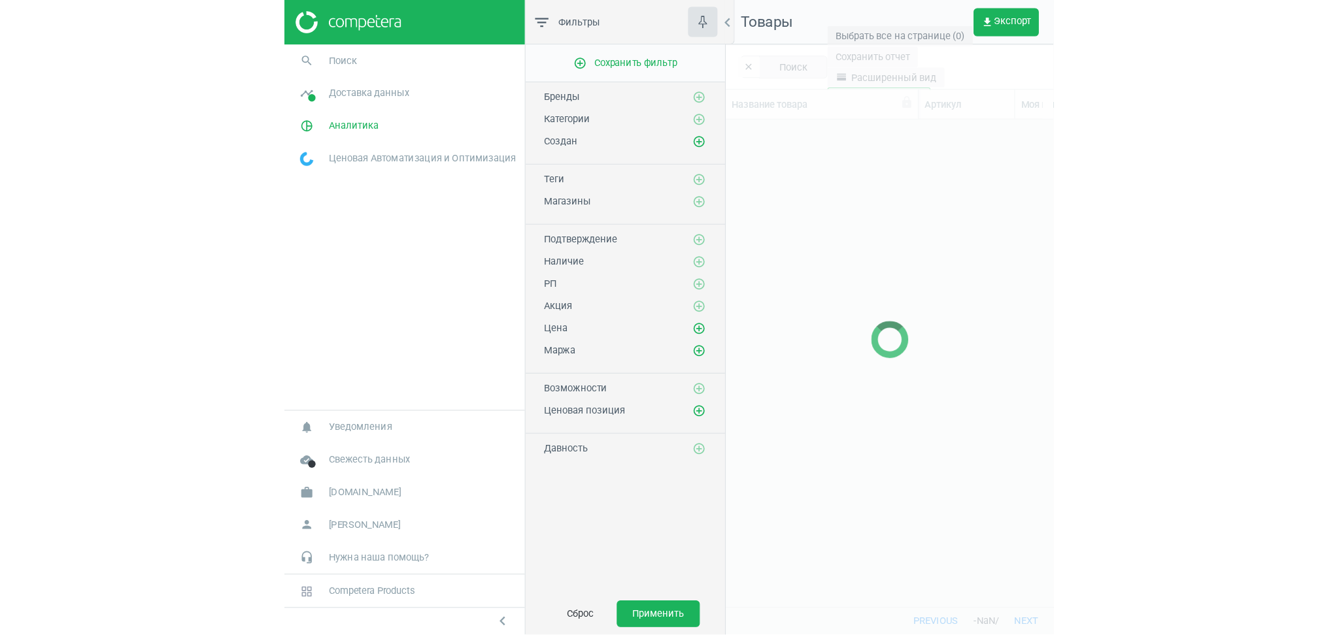
scroll to position [479, 936]
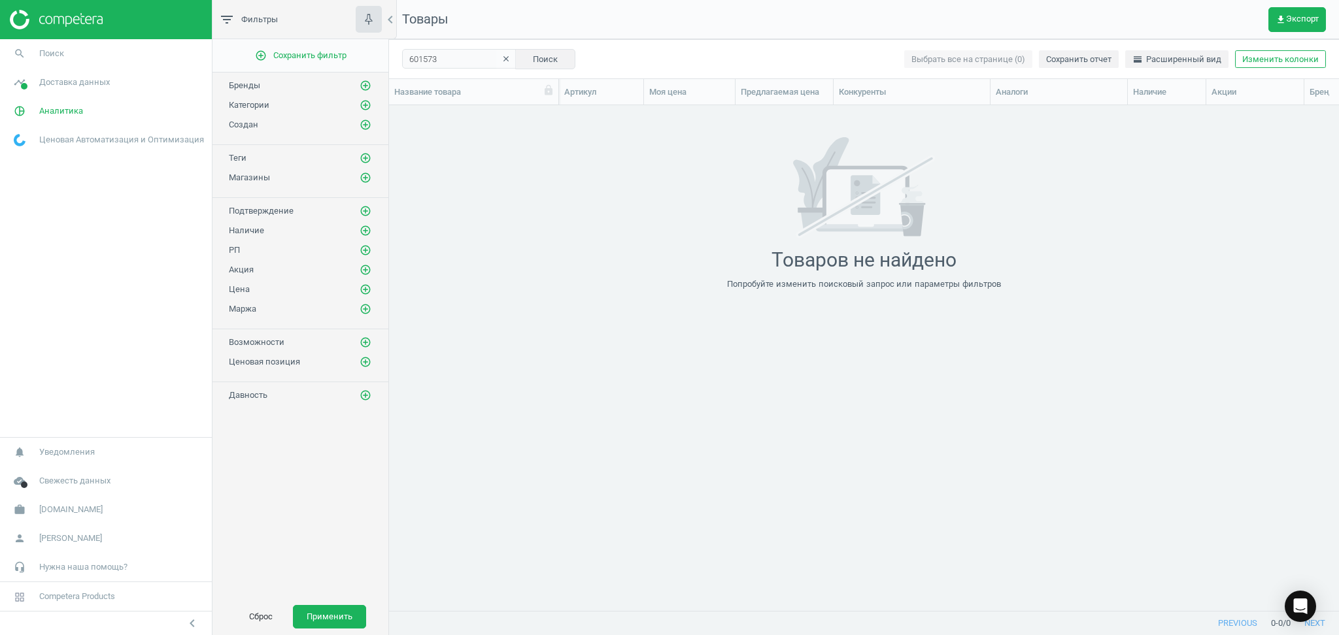
click at [501, 61] on icon "clear" at bounding box center [505, 58] width 9 height 9
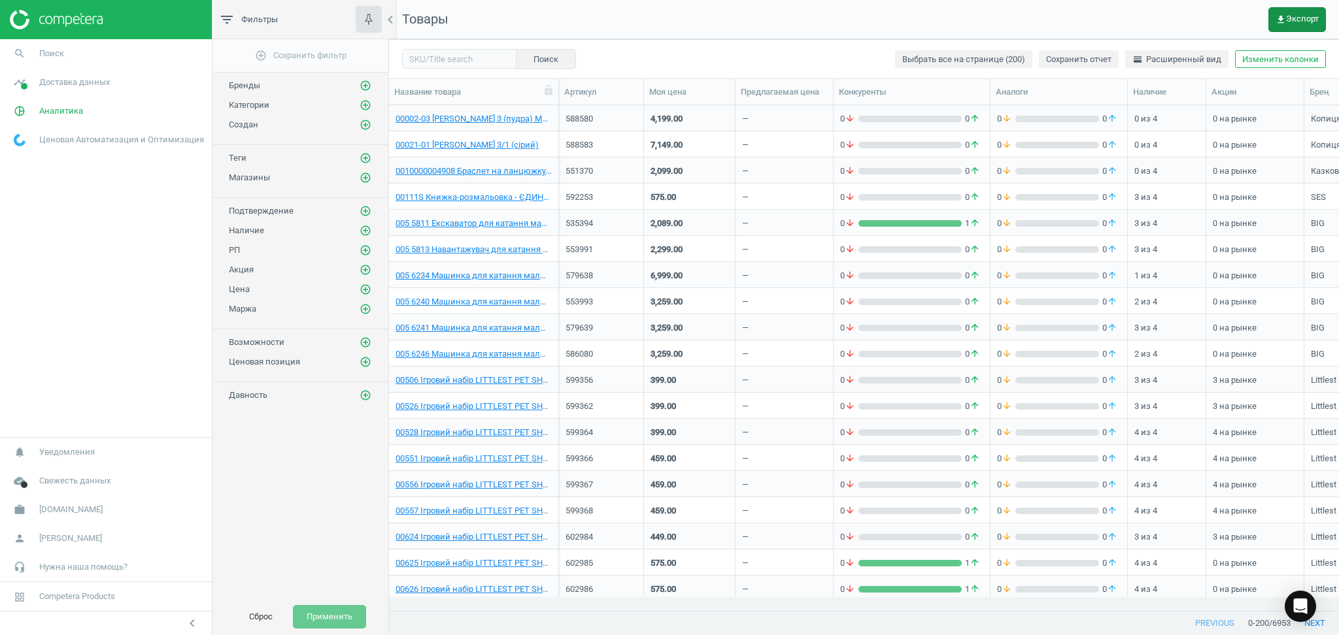
click at [677, 14] on span "get_app Экспорт" at bounding box center [1296, 19] width 43 height 10
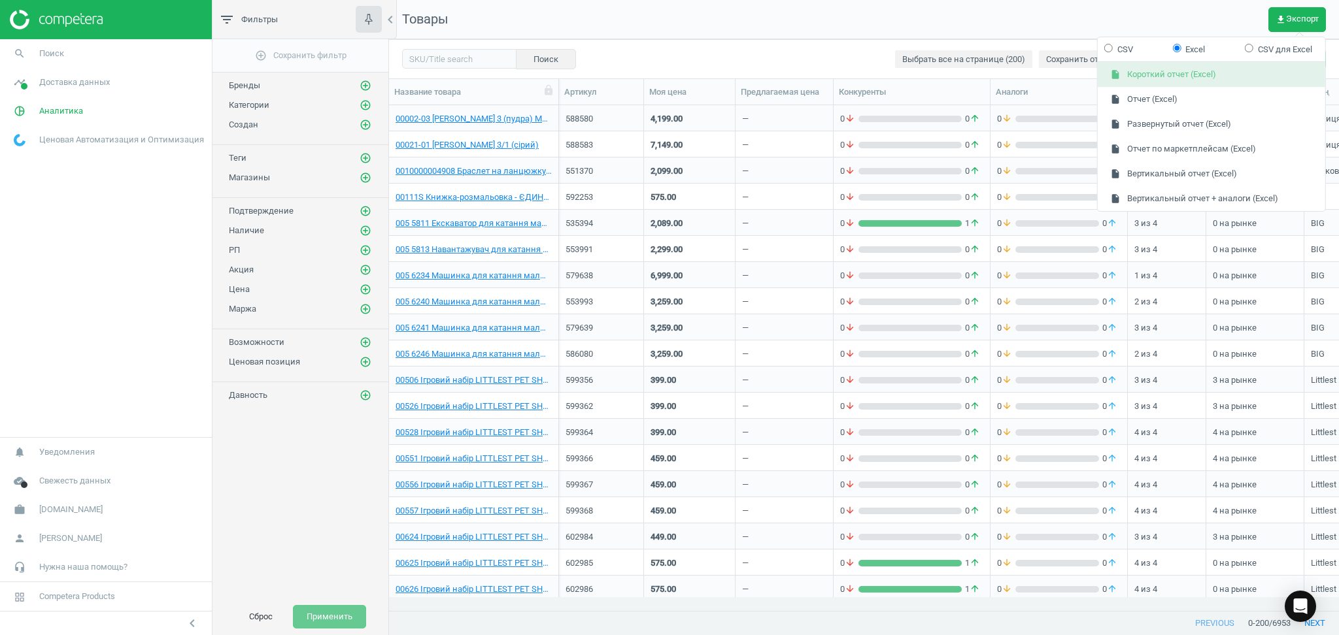
click at [677, 80] on button "insert_drive_file Короткий отчет (Excel)" at bounding box center [1211, 75] width 227 height 25
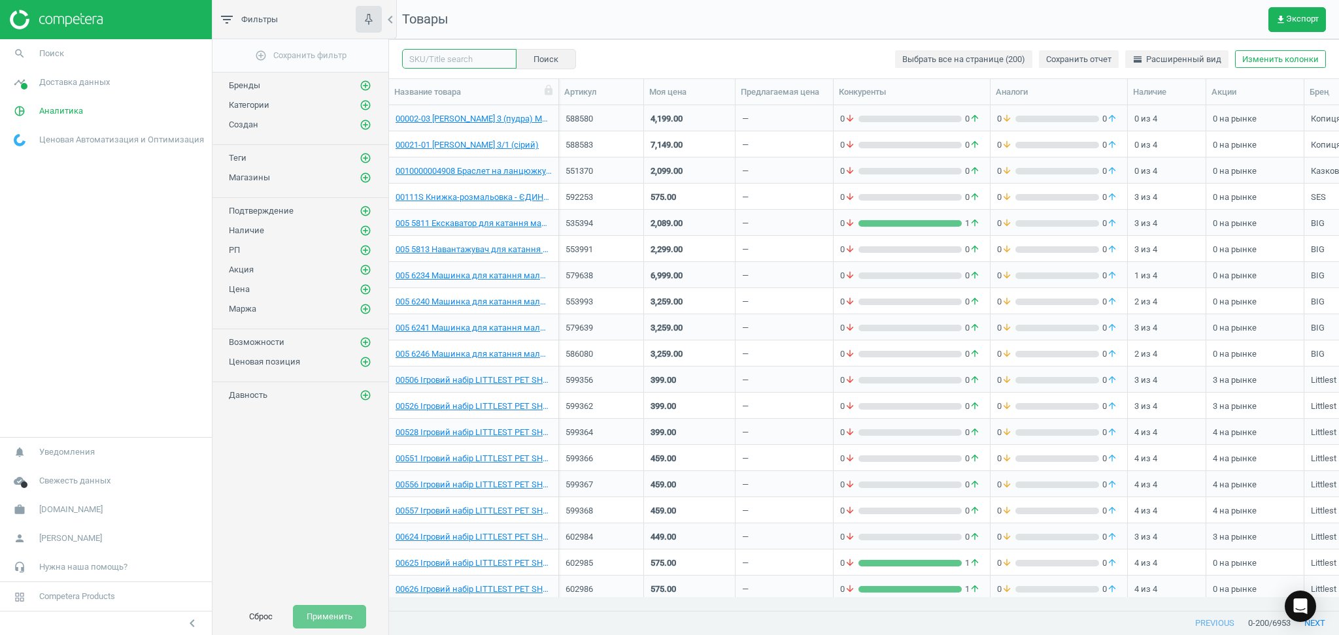
click at [452, 65] on body "Group 2 Created with Sketch. ic/cloud_download/grey600 Created with Sketch. gra…" at bounding box center [669, 317] width 1339 height 635
paste input "599954"
type input "599954"
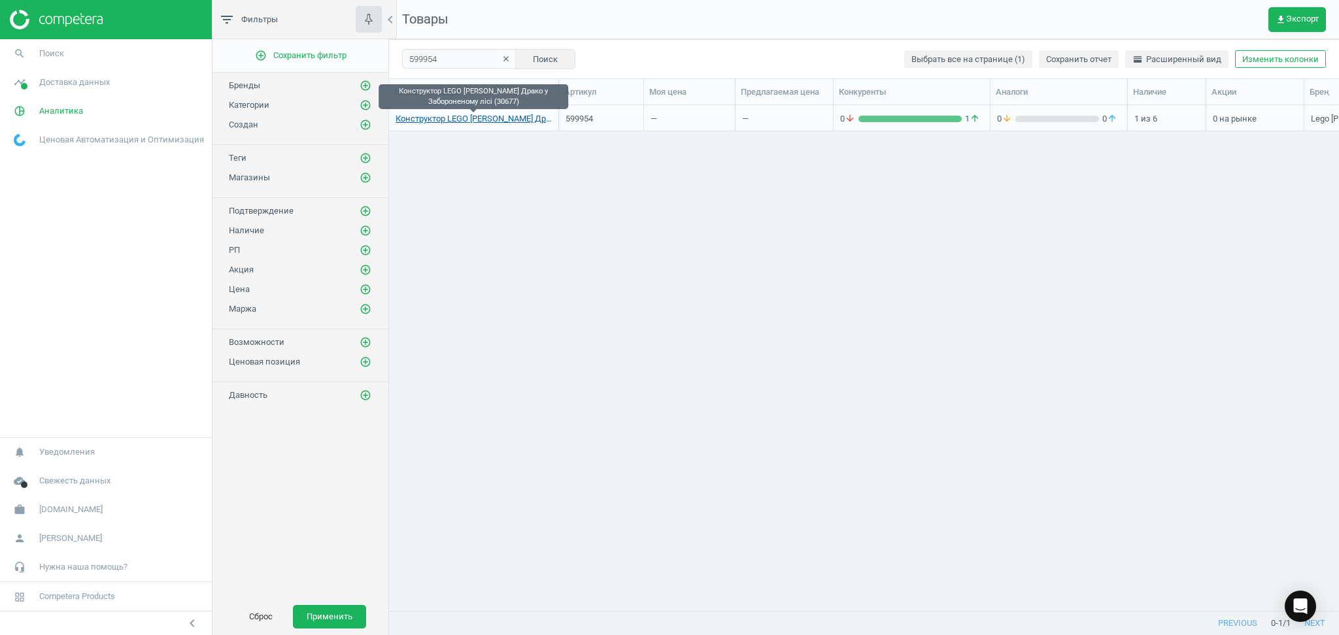
click at [475, 120] on link "Конструктор LEGO Harry Potter Драко у Забороненому лісі (30677)" at bounding box center [473, 119] width 156 height 12
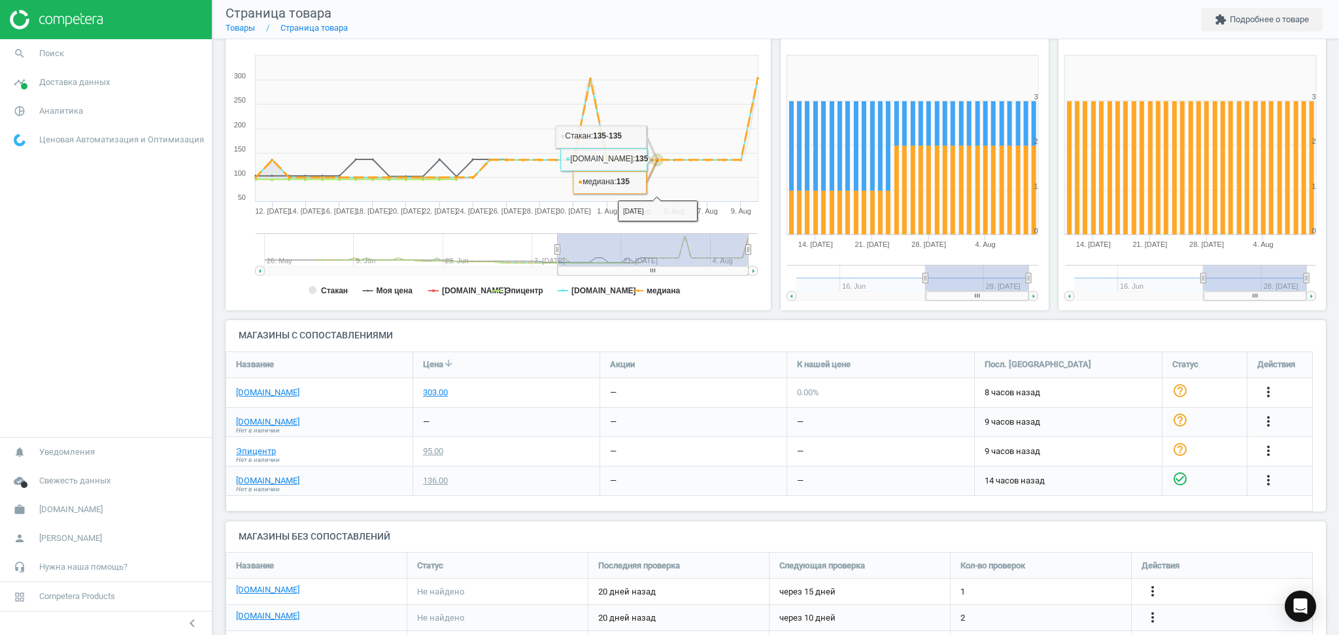
scroll to position [221, 0]
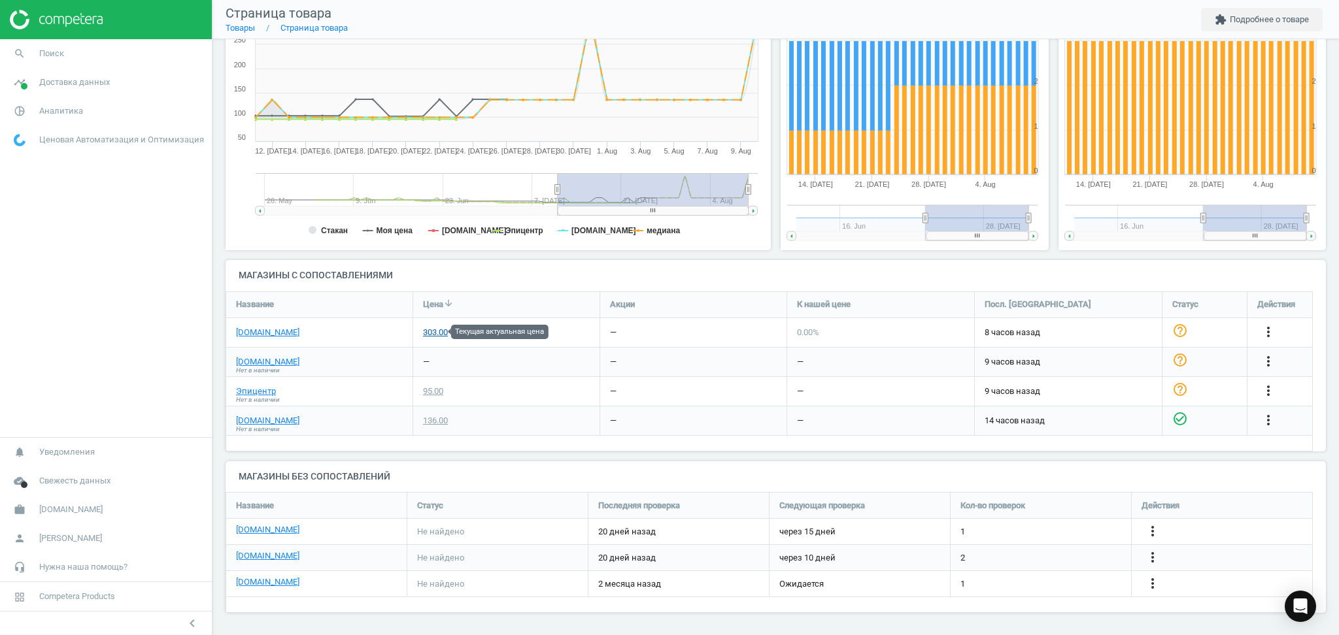
click at [435, 328] on div "303.00" at bounding box center [435, 333] width 25 height 12
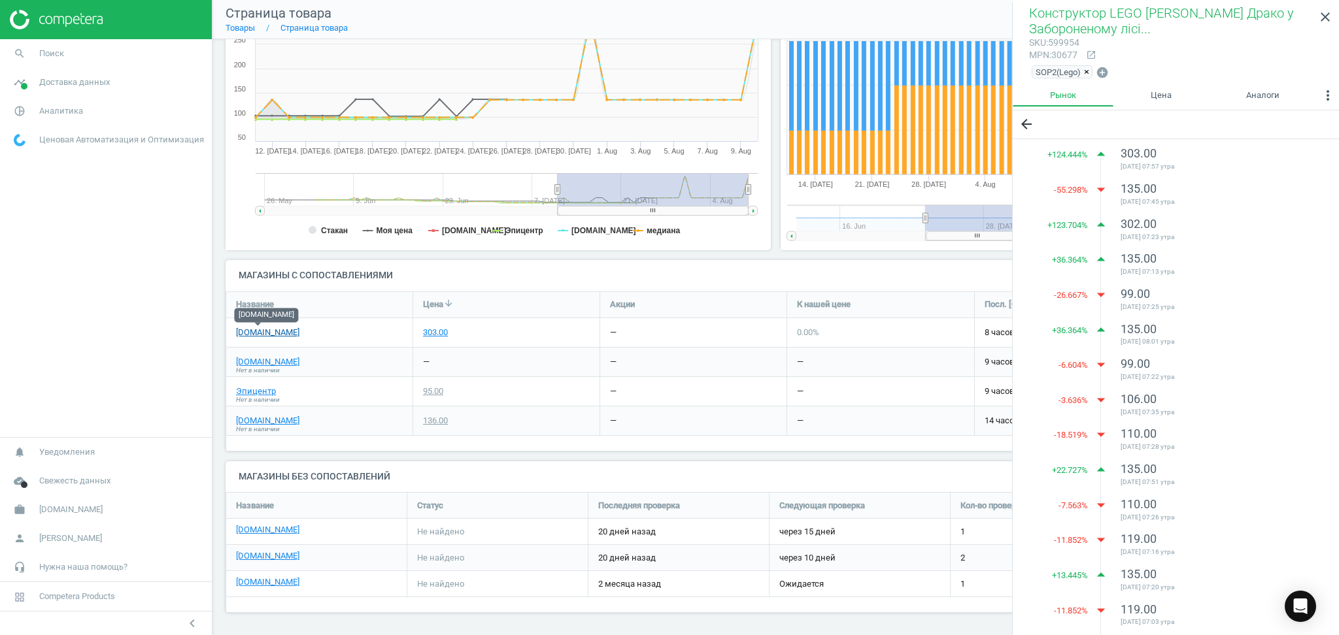
click at [246, 331] on link "[DOMAIN_NAME]" at bounding box center [267, 333] width 63 height 12
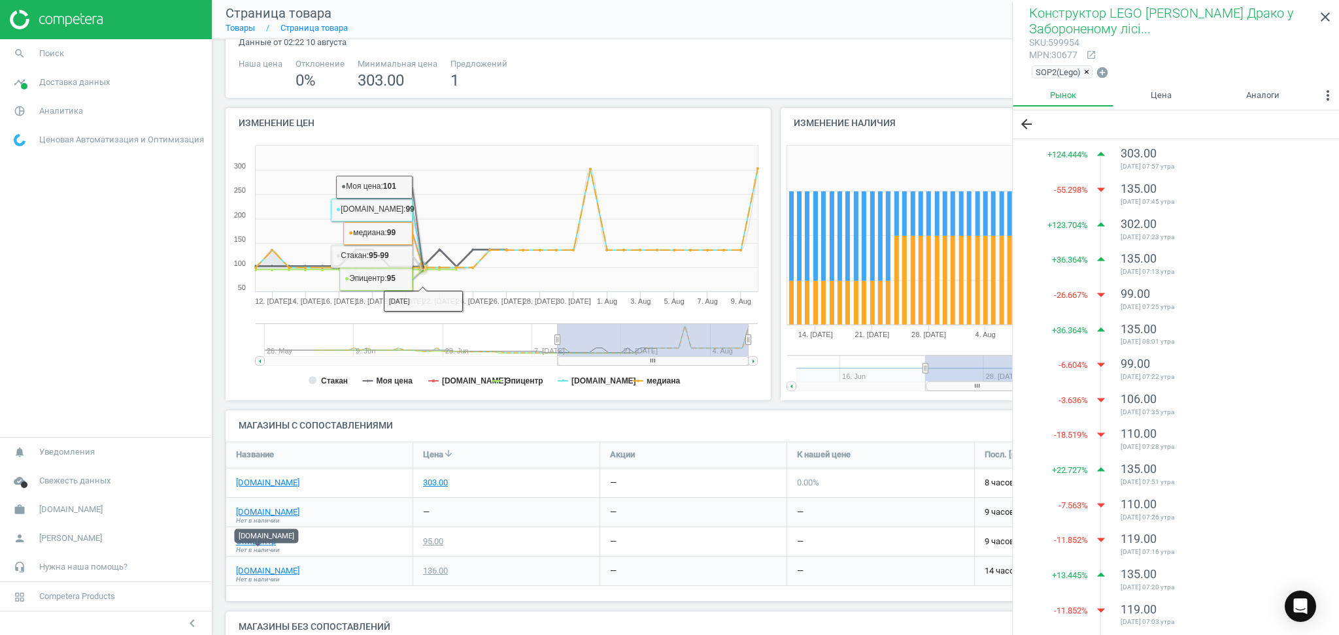
scroll to position [0, 0]
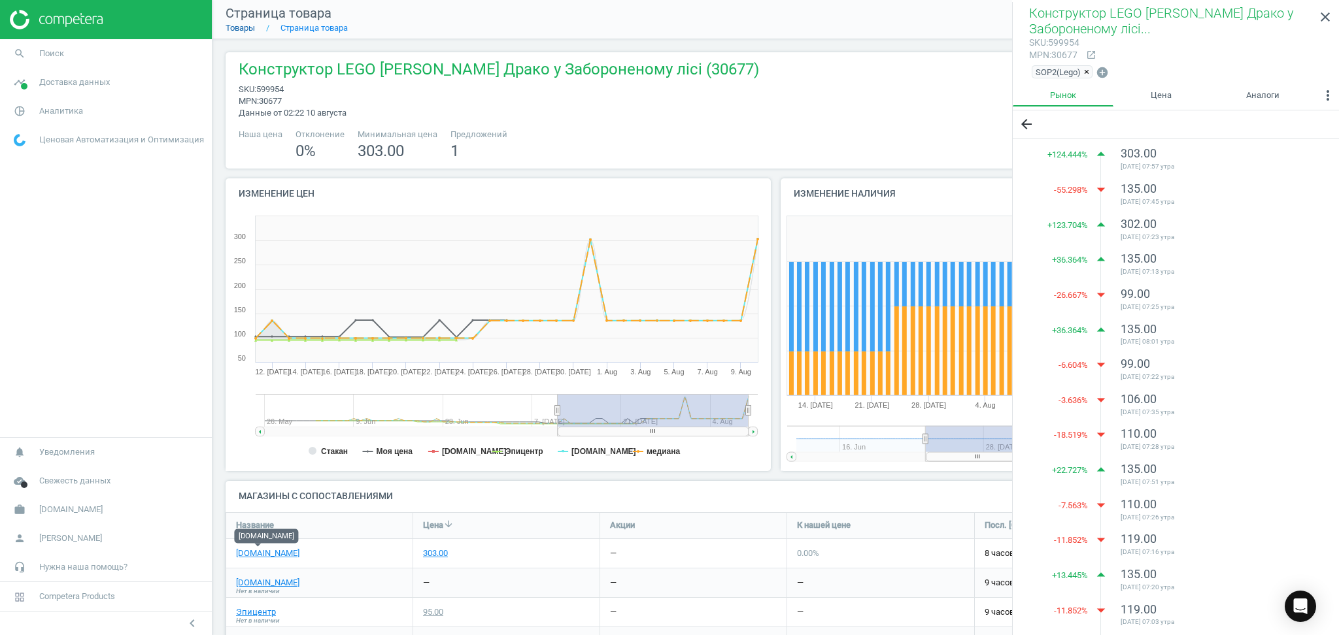
click at [247, 24] on link "Товары" at bounding box center [240, 28] width 29 height 10
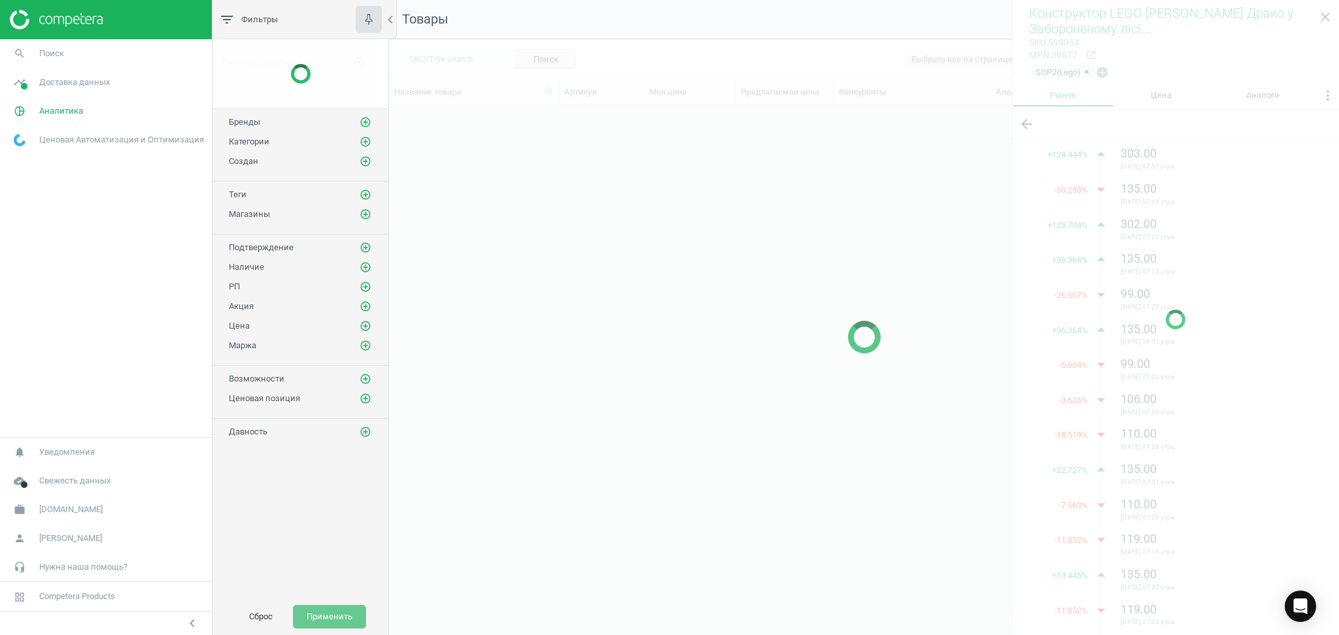
scroll to position [479, 936]
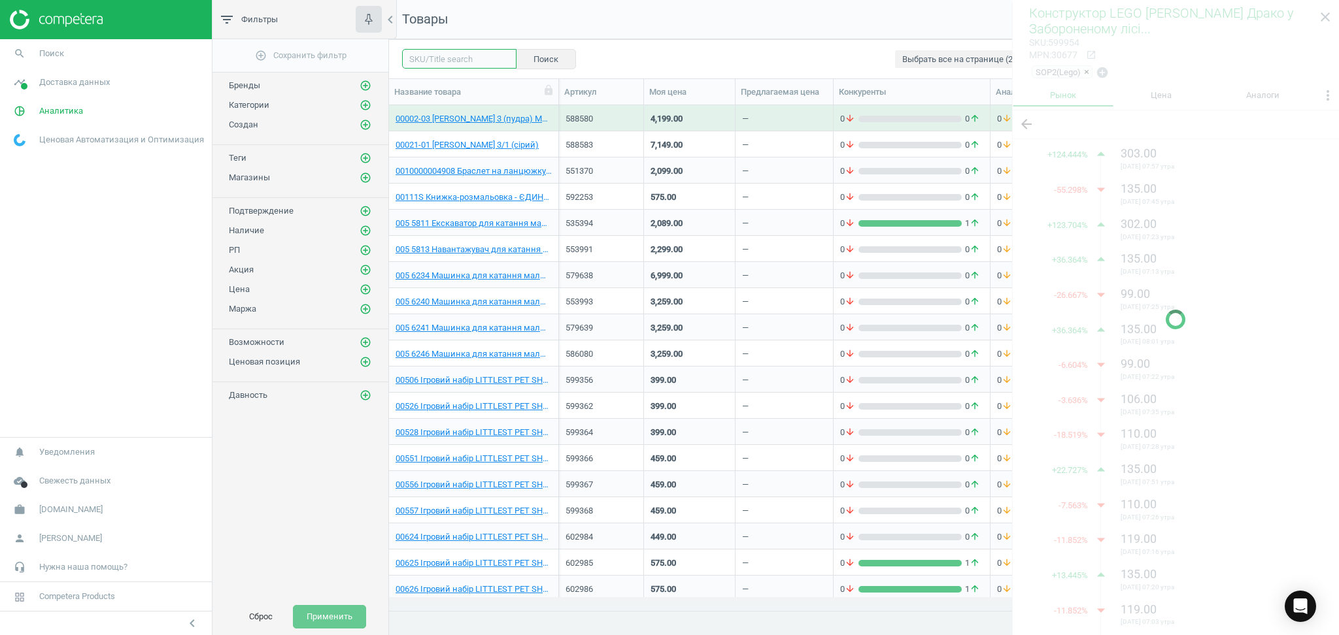
click at [445, 64] on input "text" at bounding box center [459, 59] width 114 height 20
paste input "595959"
type input "595959"
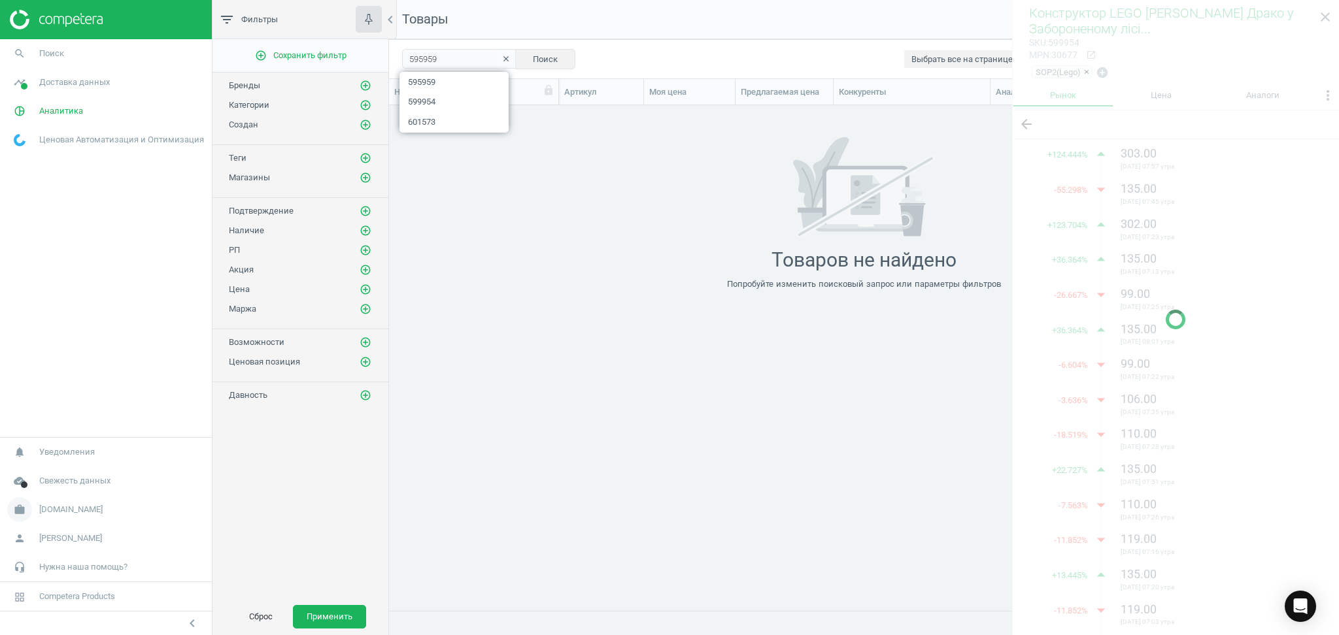
click at [48, 506] on span "[DOMAIN_NAME]" at bounding box center [70, 510] width 63 height 12
click at [46, 487] on span "Настройки кампании" at bounding box center [52, 491] width 77 height 10
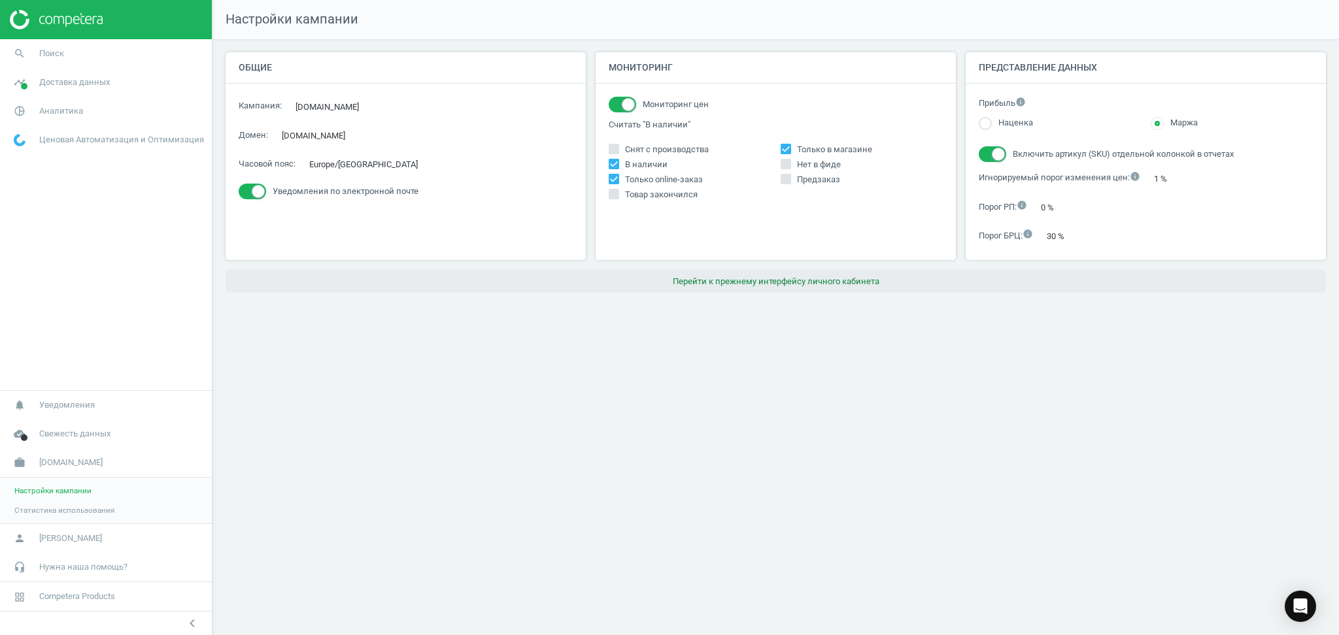
click at [677, 285] on button "Перейти к прежнему интерфейсу личного кабинета" at bounding box center [776, 282] width 1100 height 24
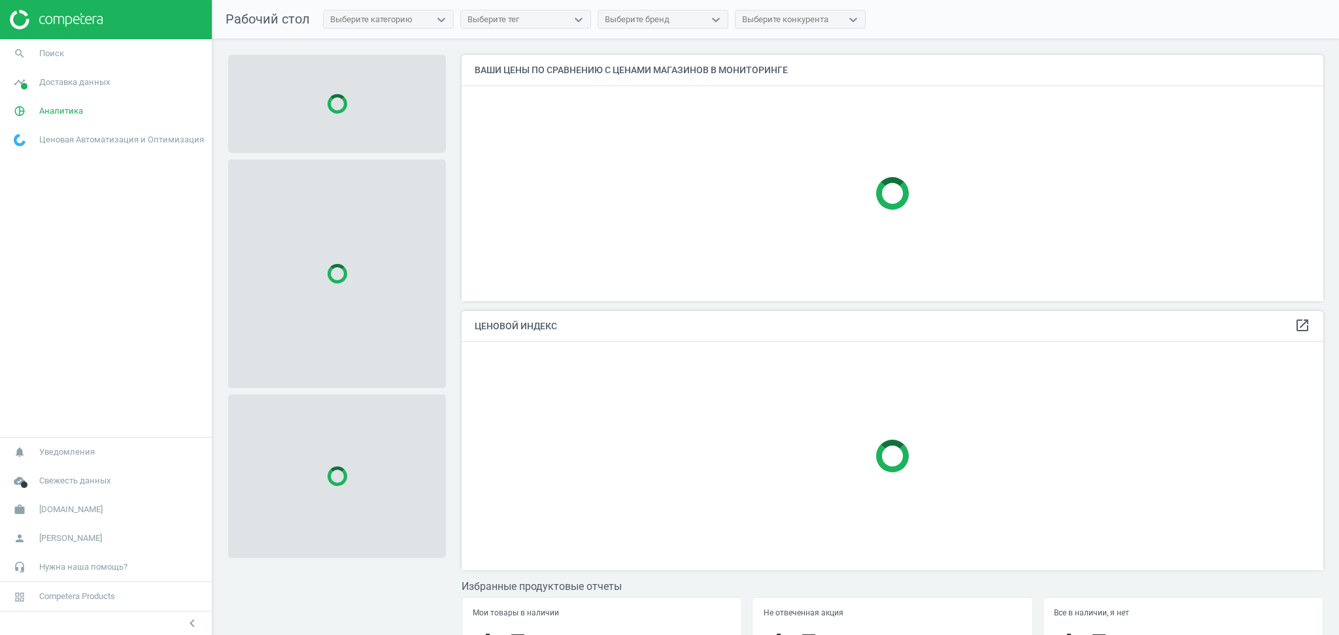
scroll to position [273, 875]
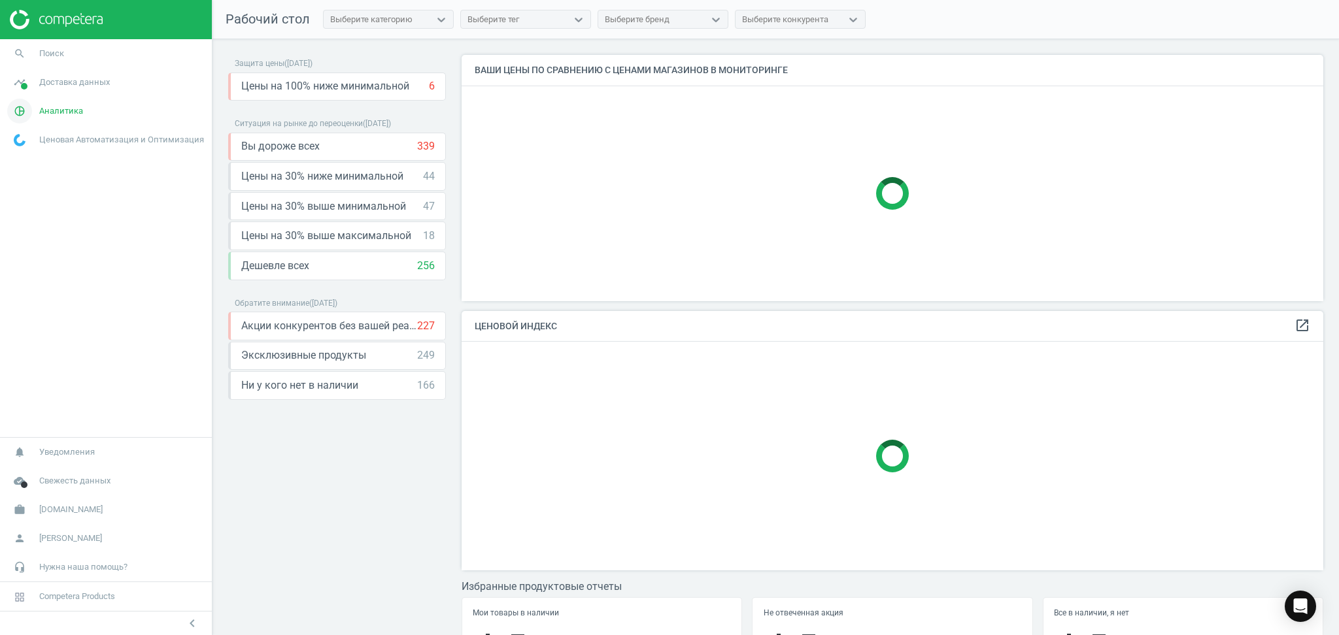
click at [46, 110] on span "Аналитика" at bounding box center [61, 111] width 44 height 12
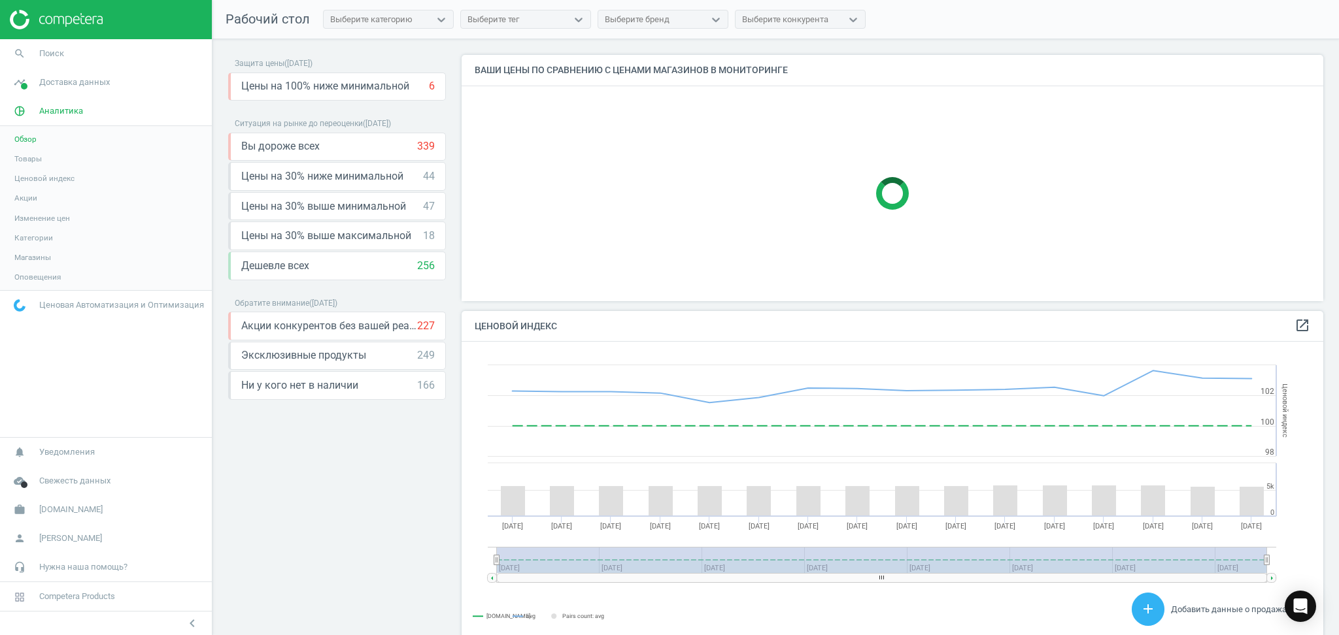
scroll to position [327, 875]
click at [21, 156] on span "Товары" at bounding box center [27, 159] width 27 height 10
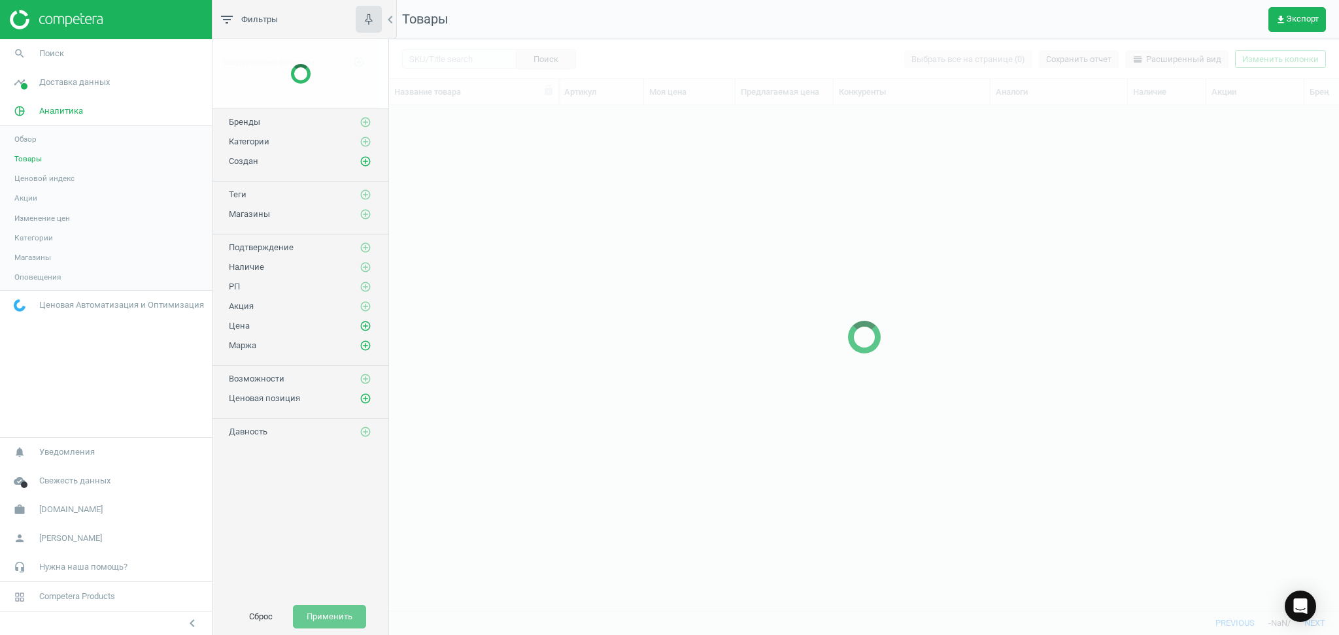
scroll to position [479, 936]
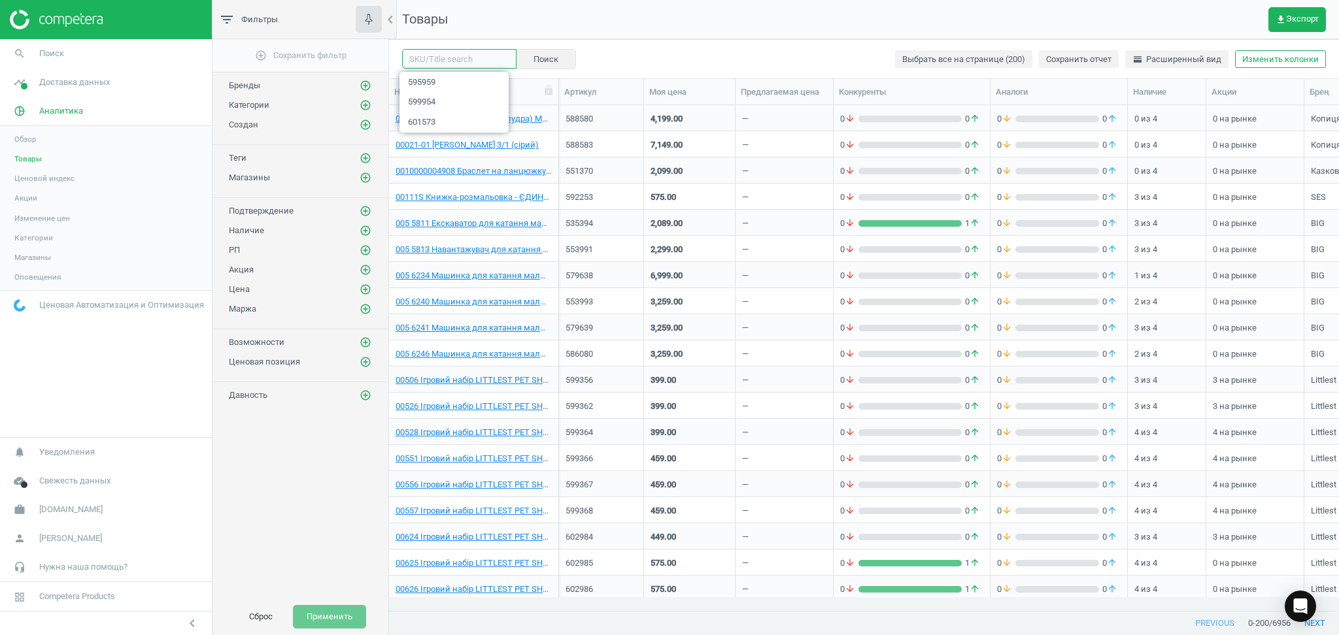
click at [446, 62] on input "text" at bounding box center [459, 59] width 114 height 20
paste input "588859"
type input "588859"
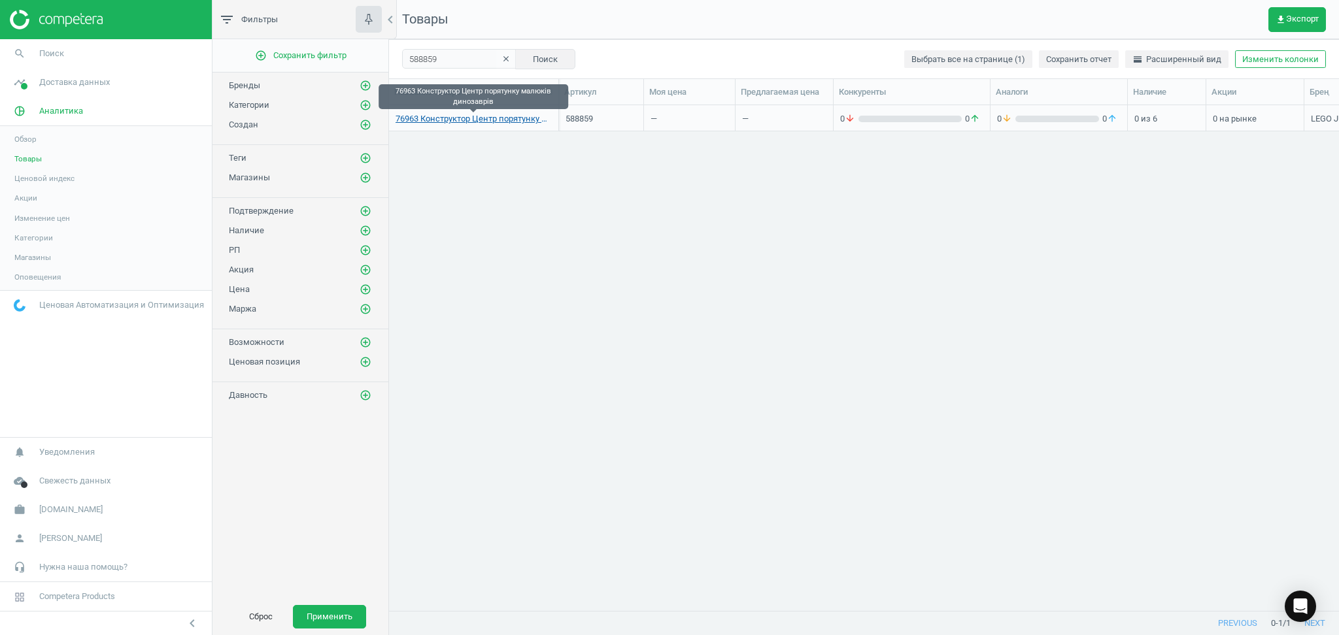
click at [460, 118] on link "76963 Конструктор Центр порятунку малюків динозаврів" at bounding box center [473, 119] width 156 height 12
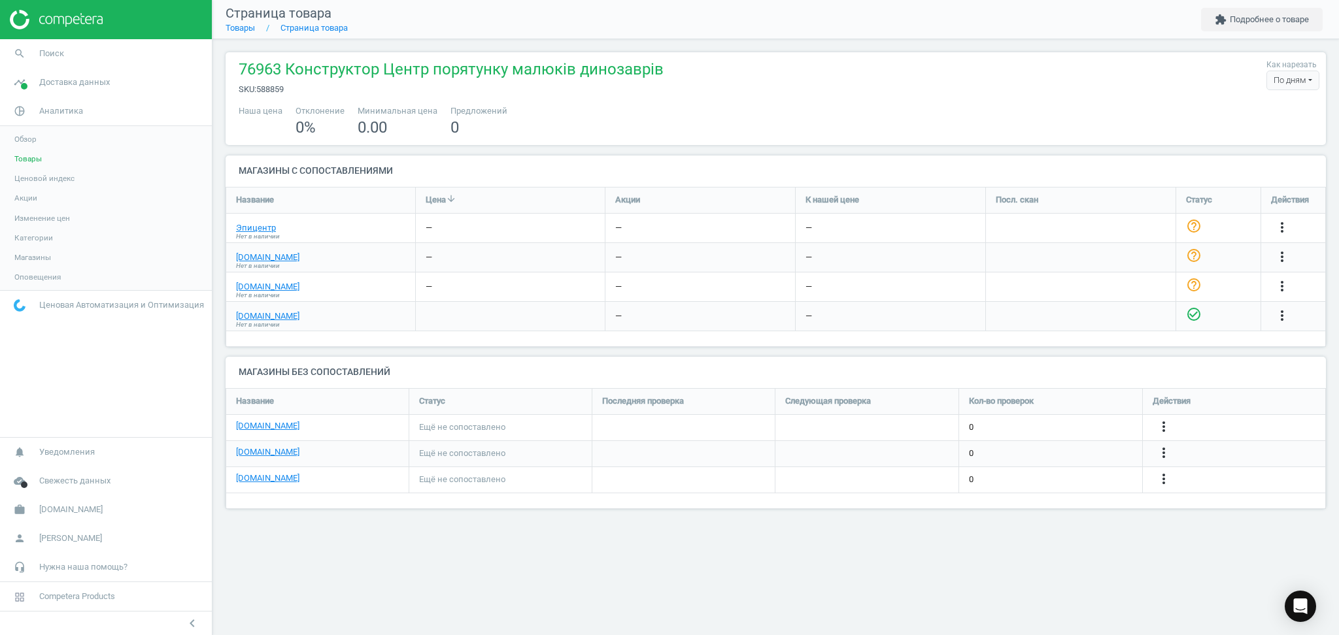
scroll to position [148, 1127]
click at [252, 229] on link "Эпицентр" at bounding box center [256, 228] width 40 height 12
click at [256, 260] on link "[DOMAIN_NAME]" at bounding box center [267, 258] width 63 height 12
click at [256, 289] on link "[DOMAIN_NAME]" at bounding box center [267, 287] width 63 height 12
click at [244, 316] on link "[DOMAIN_NAME]" at bounding box center [267, 317] width 63 height 12
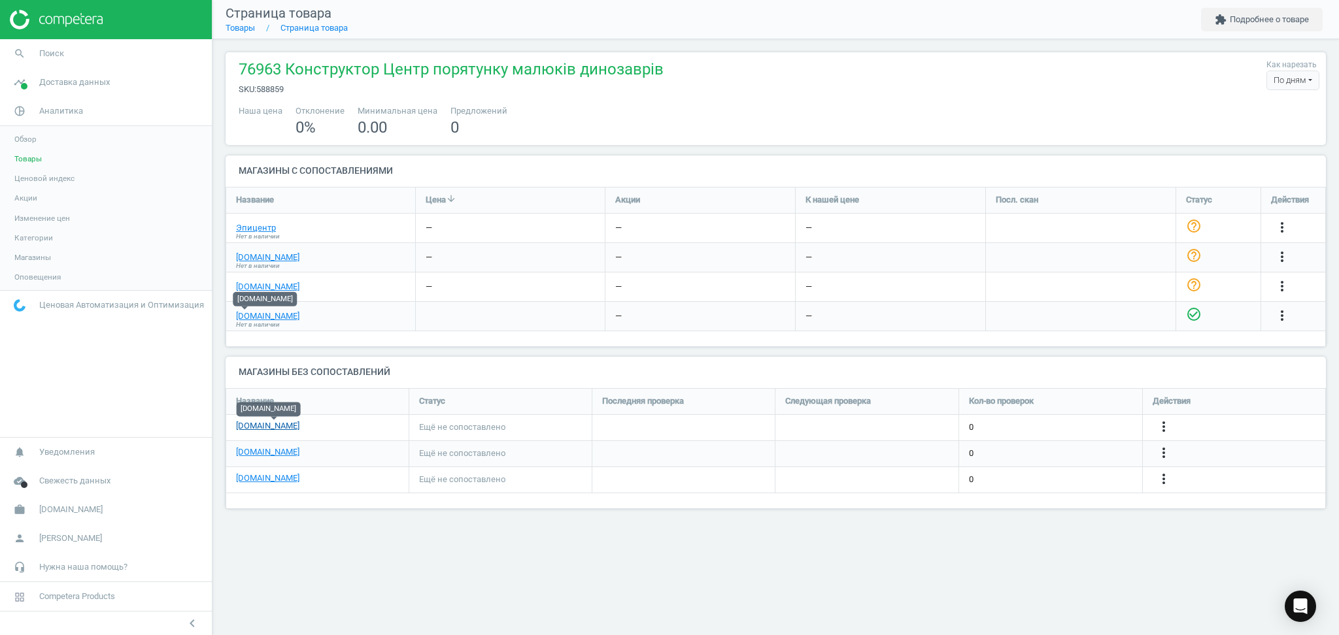
click at [273, 428] on link "[DOMAIN_NAME]" at bounding box center [267, 426] width 63 height 12
click at [1165, 429] on icon "more_vert" at bounding box center [1164, 427] width 16 height 16
drag, startPoint x: 1032, startPoint y: 403, endPoint x: 1032, endPoint y: 433, distance: 30.7
click at [1032, 433] on ul "Сообщить о другой ошибке Изменить ссылку/опцию Рекомендации и примеры использов…" at bounding box center [1061, 428] width 179 height 73
click at [1163, 431] on icon "more_vert" at bounding box center [1164, 427] width 16 height 16
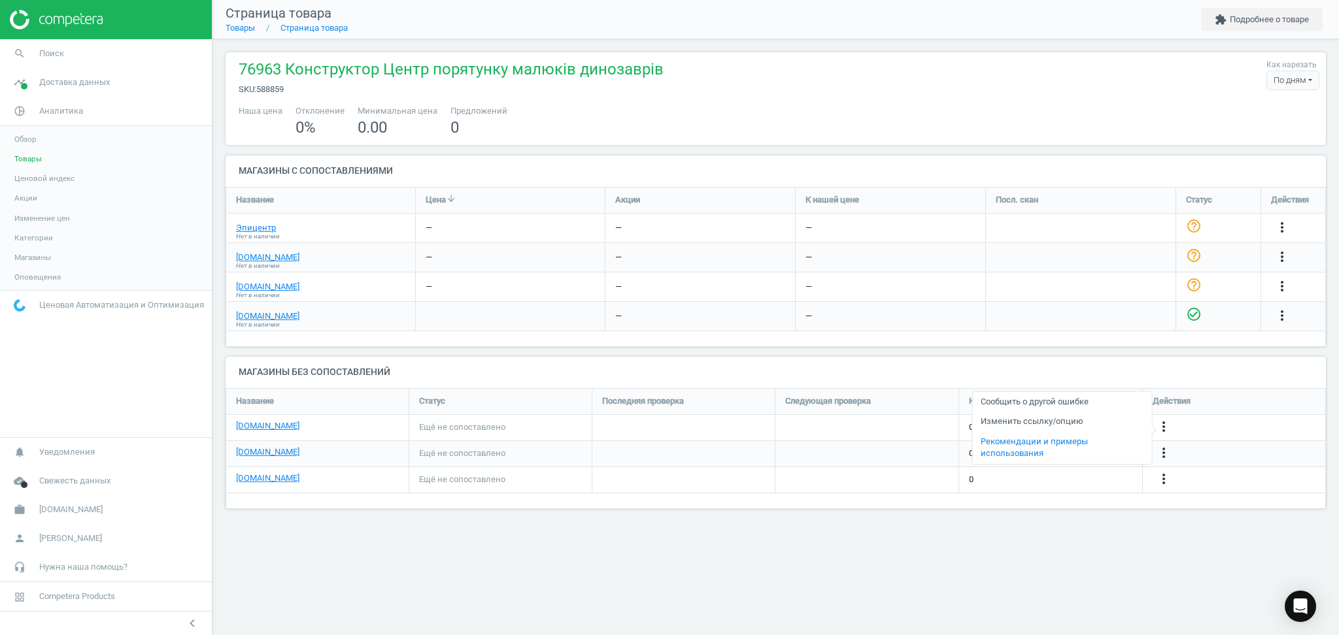
click at [1025, 426] on link "Изменить ссылку/опцию" at bounding box center [1061, 422] width 179 height 20
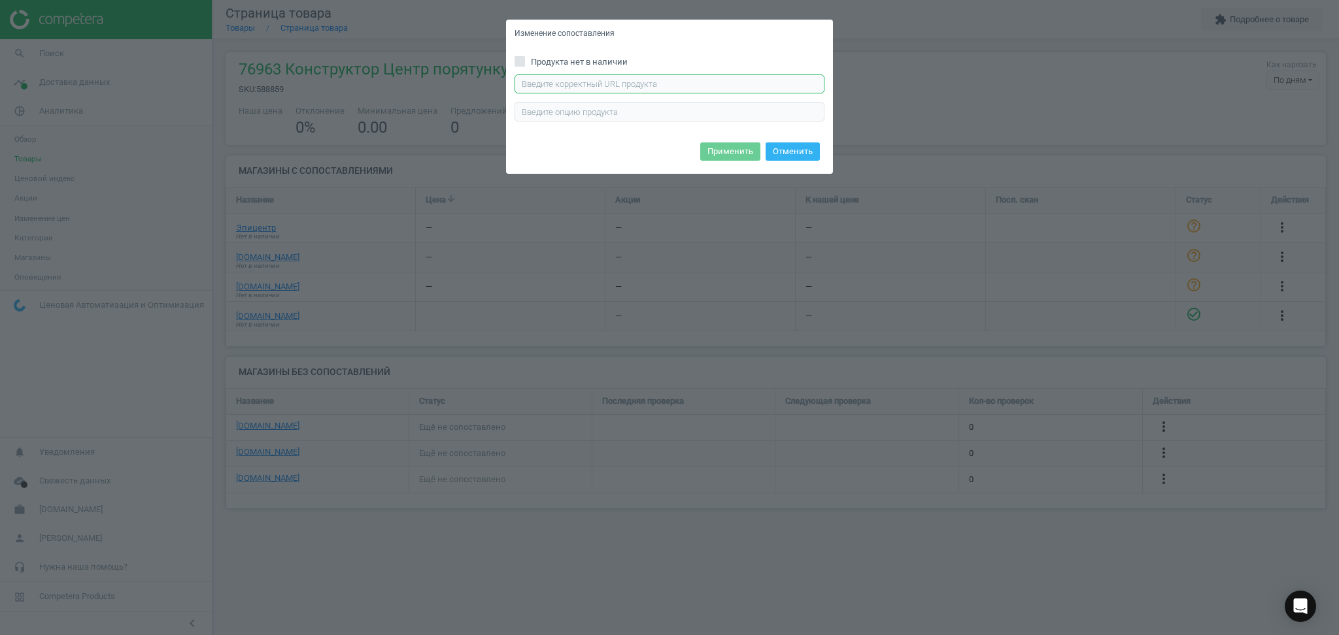
click at [621, 84] on input "text" at bounding box center [669, 85] width 310 height 20
paste input "https://chudo-ostriv.com.ua/ua/konstruktor-lego-jurassic-world-centr-spasenija-…"
type input "https://chudo-ostriv.com.ua/ua/konstruktor-lego-jurassic-world-centr-spasenija-…"
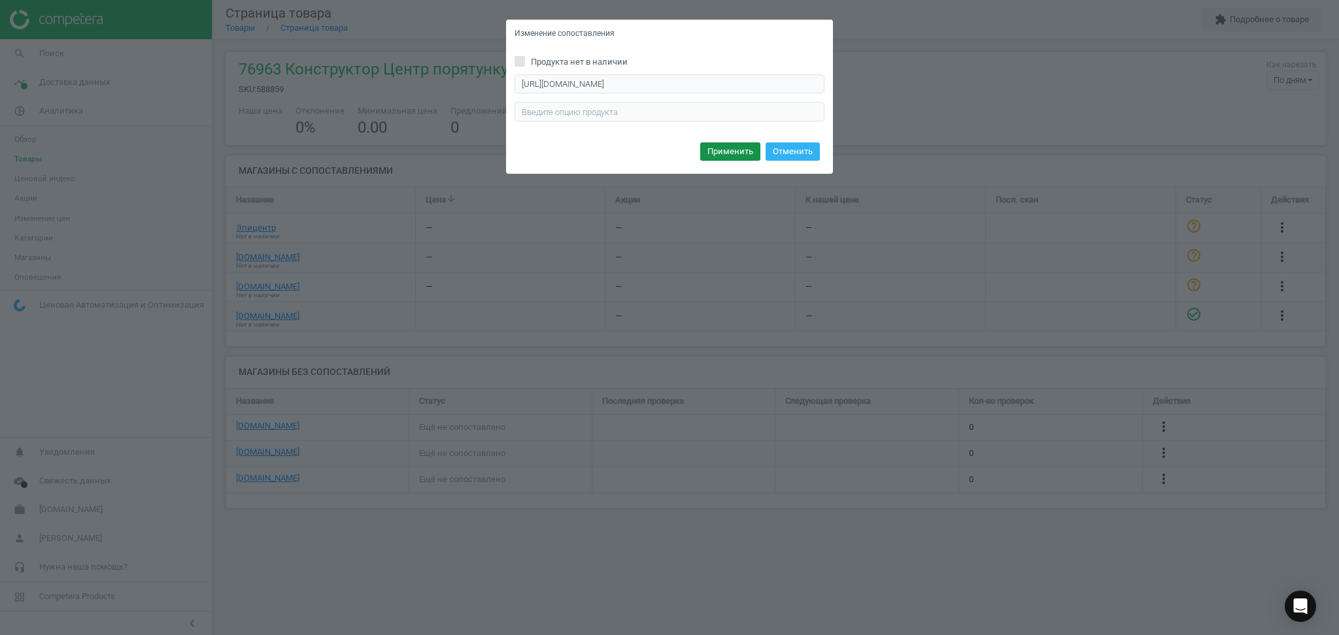
click at [724, 156] on button "Применить" at bounding box center [730, 152] width 60 height 18
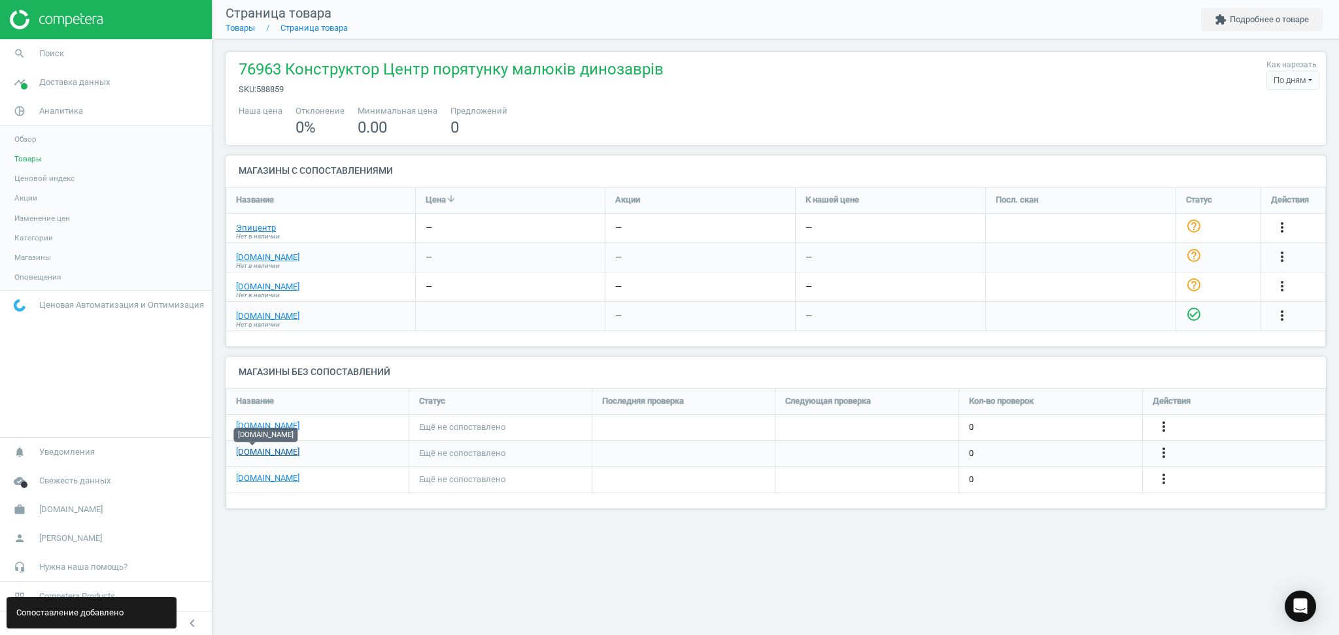
click at [250, 452] on link "[DOMAIN_NAME]" at bounding box center [267, 452] width 63 height 12
click at [1167, 448] on icon "more_vert" at bounding box center [1164, 453] width 16 height 16
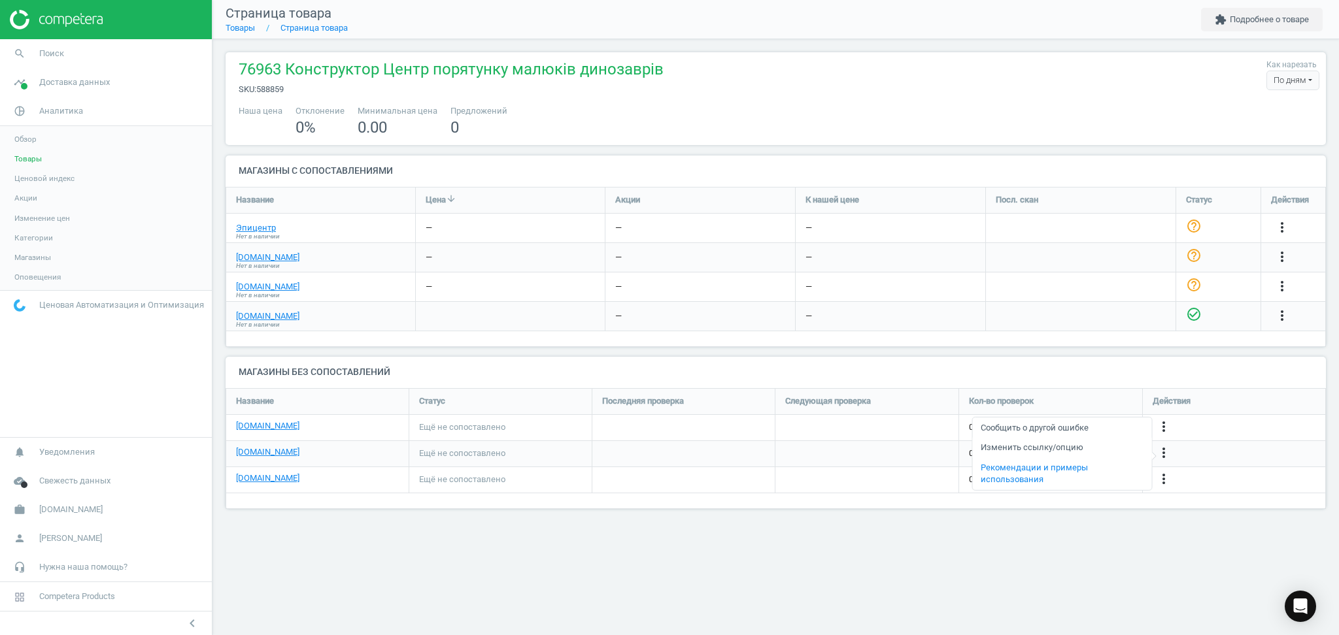
click at [1059, 444] on link "Изменить ссылку/опцию" at bounding box center [1061, 448] width 179 height 20
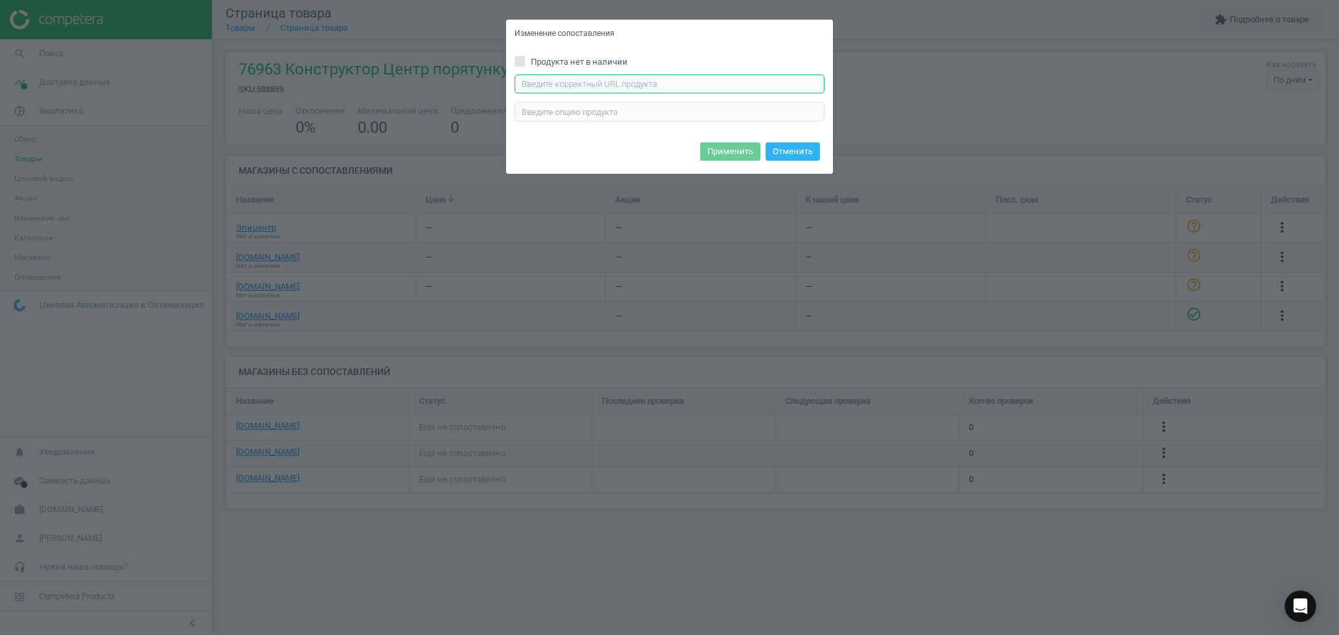
click at [653, 84] on input "text" at bounding box center [669, 85] width 310 height 20
paste input "https://comfy.ua/konstruktor-lego-jurassic-world-centr-spasenija-malyshej-dinoz…"
type input "https://comfy.ua/konstruktor-lego-jurassic-world-centr-spasenija-malyshej-dinoz…"
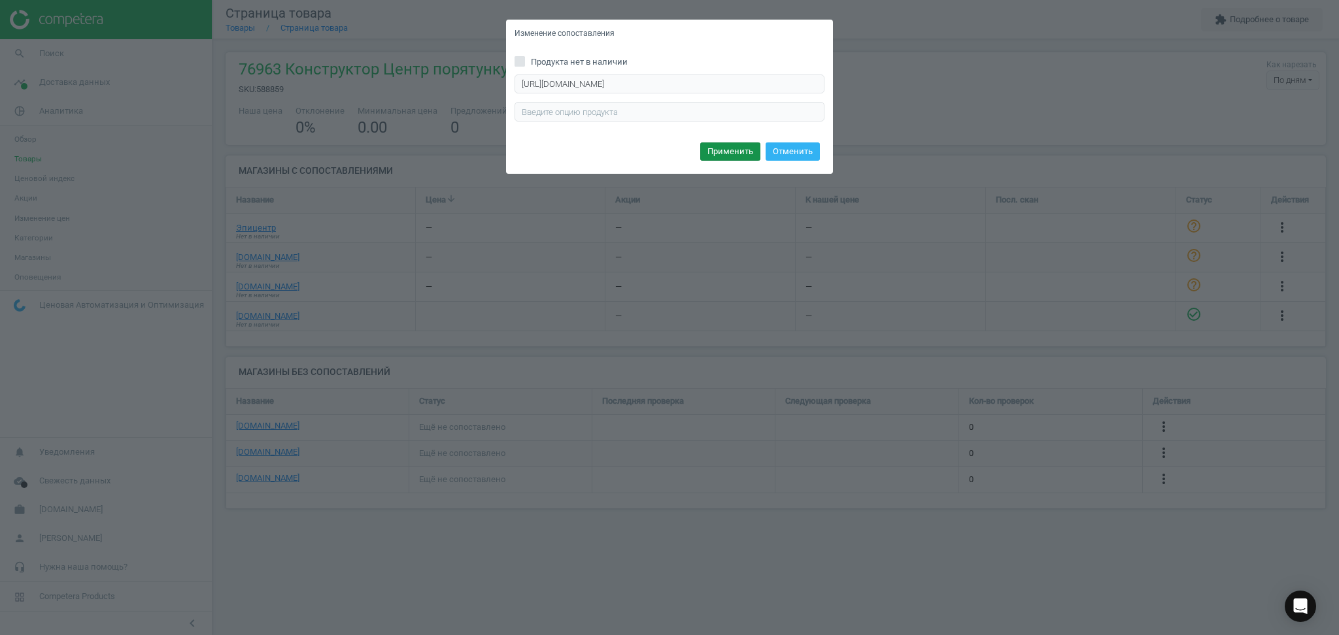
click at [723, 153] on button "Применить" at bounding box center [730, 152] width 60 height 18
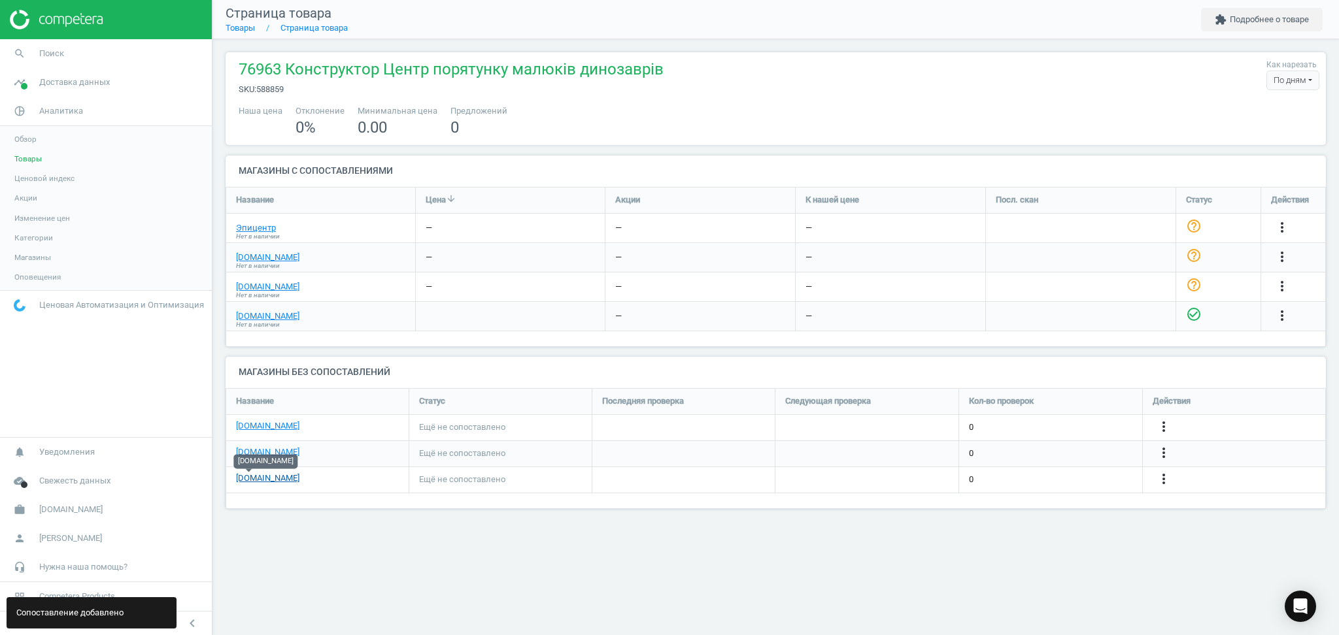
click at [243, 480] on link "[DOMAIN_NAME]" at bounding box center [267, 479] width 63 height 12
click at [1163, 479] on icon "more_vert" at bounding box center [1164, 479] width 16 height 16
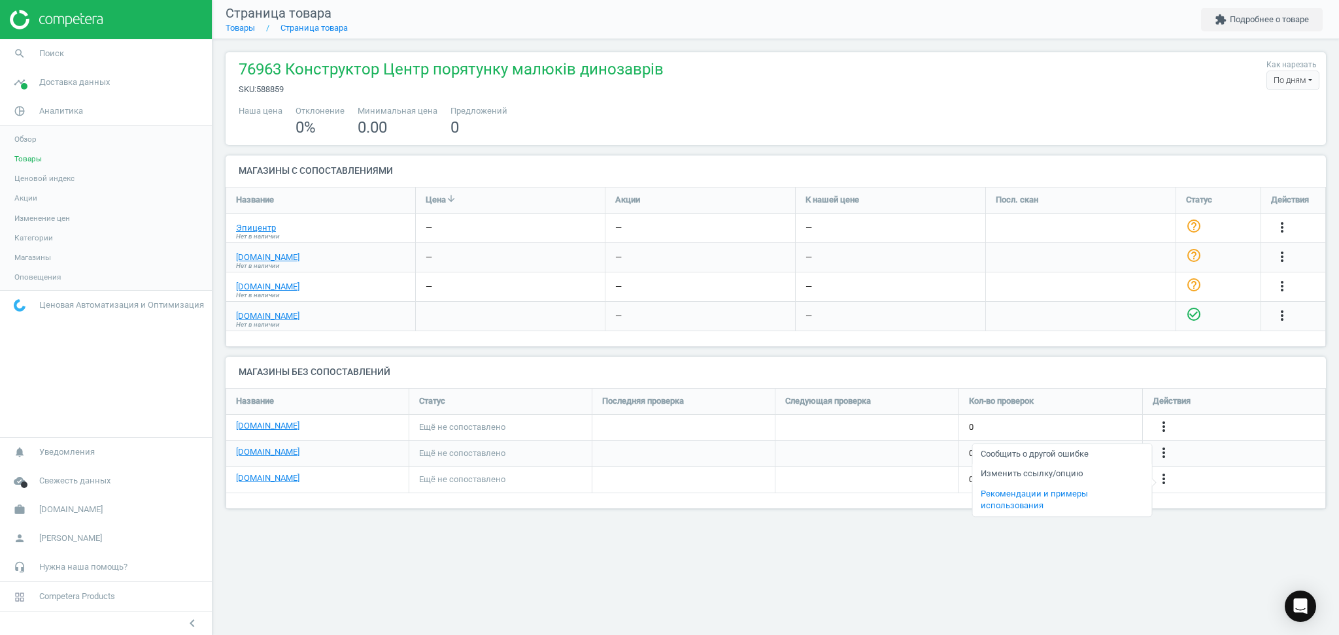
click at [1015, 474] on link "Изменить ссылку/опцию" at bounding box center [1061, 474] width 179 height 20
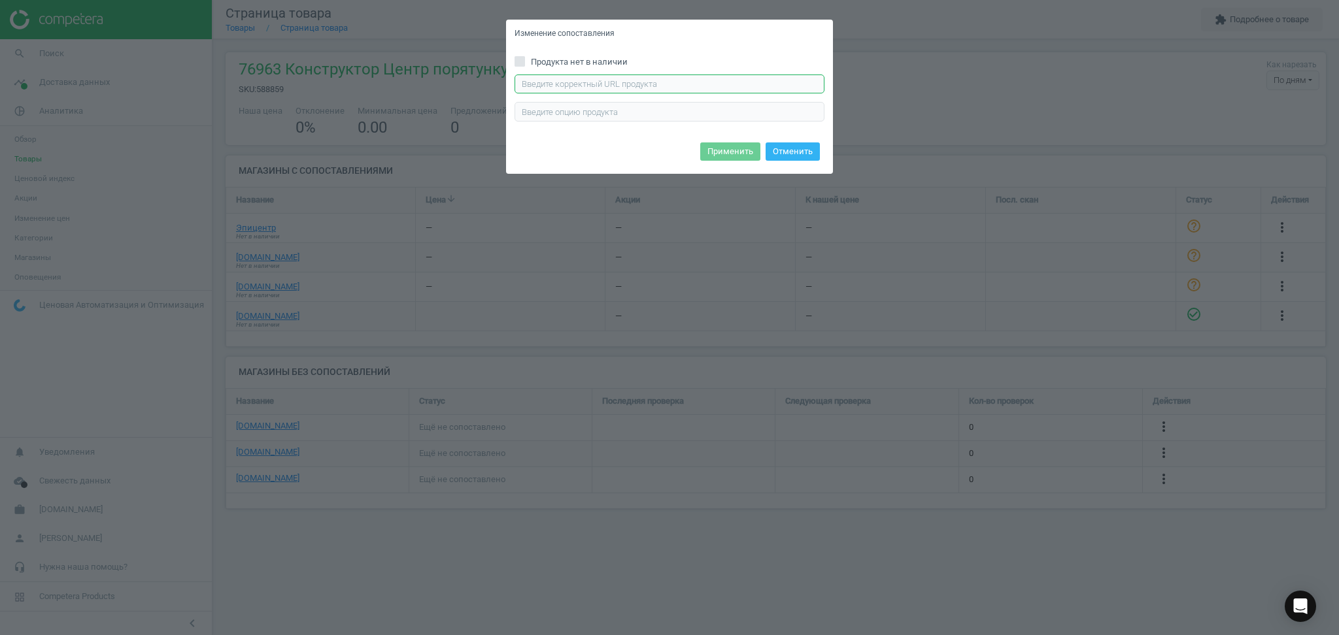
click at [603, 85] on input "text" at bounding box center [669, 85] width 310 height 20
paste input "https://allo.ua/ua/detskiye-konstruktory/legor-jurassic-world-centr-spasenija-m…"
type input "https://allo.ua/ua/detskiye-konstruktory/legor-jurassic-world-centr-spasenija-m…"
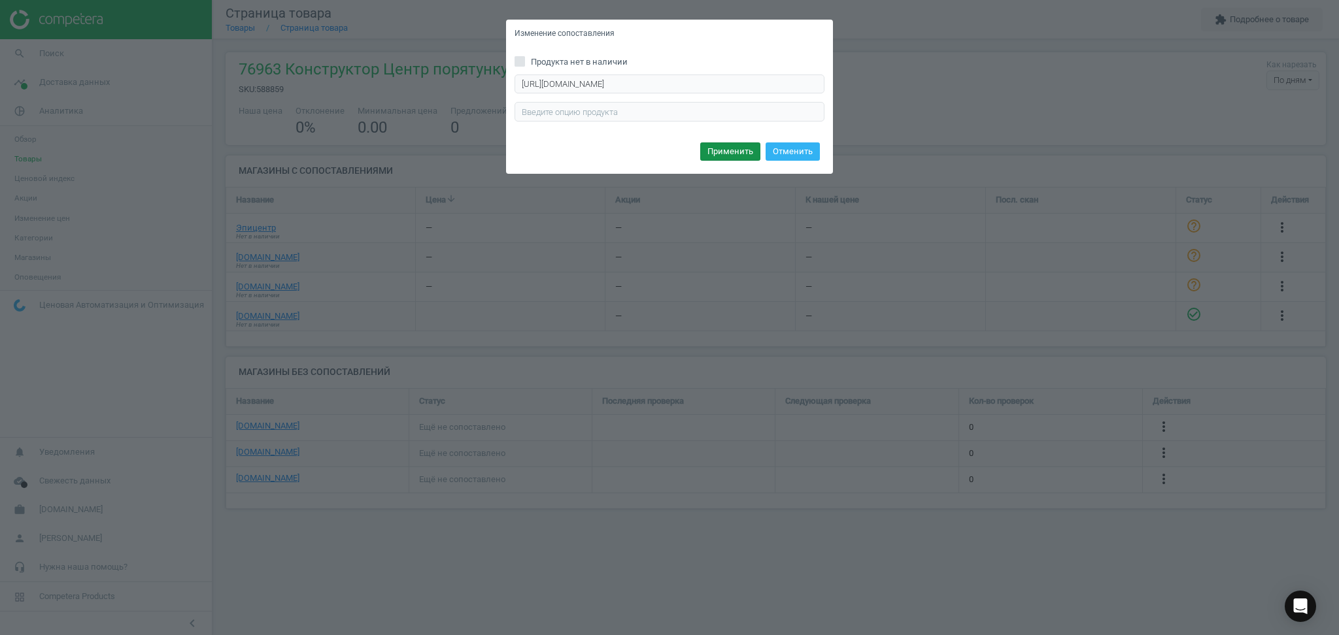
click at [726, 153] on button "Применить" at bounding box center [730, 152] width 60 height 18
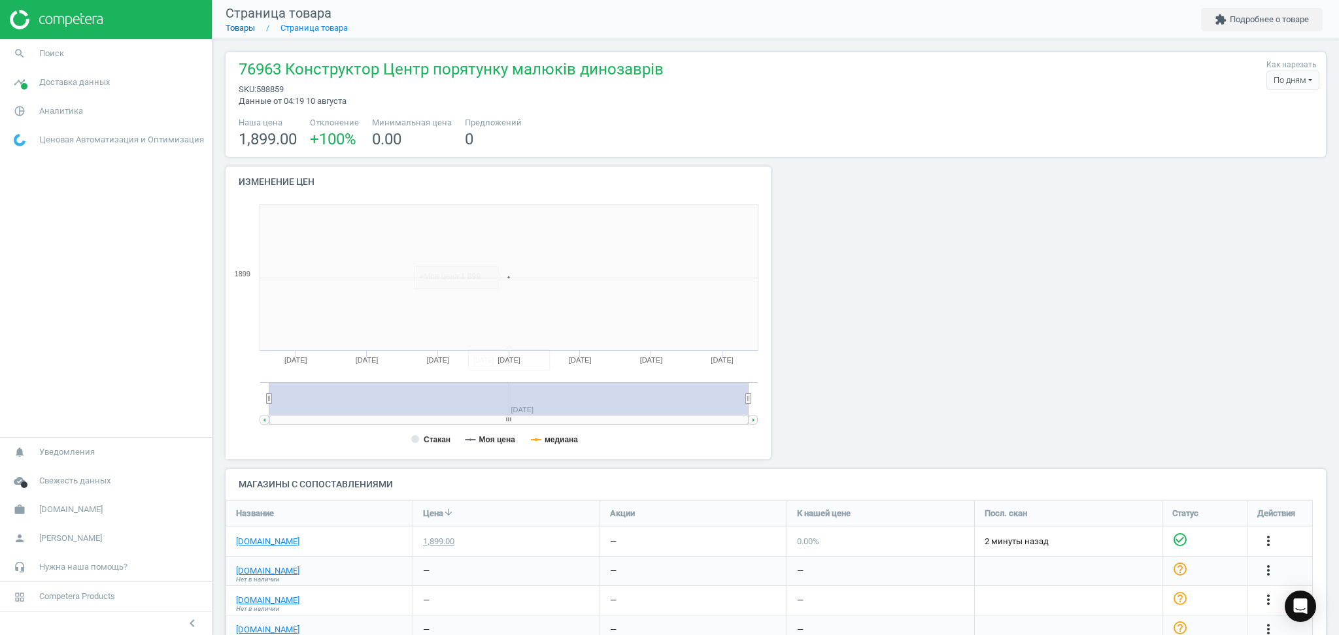
click at [231, 27] on link "Товары" at bounding box center [240, 28] width 29 height 10
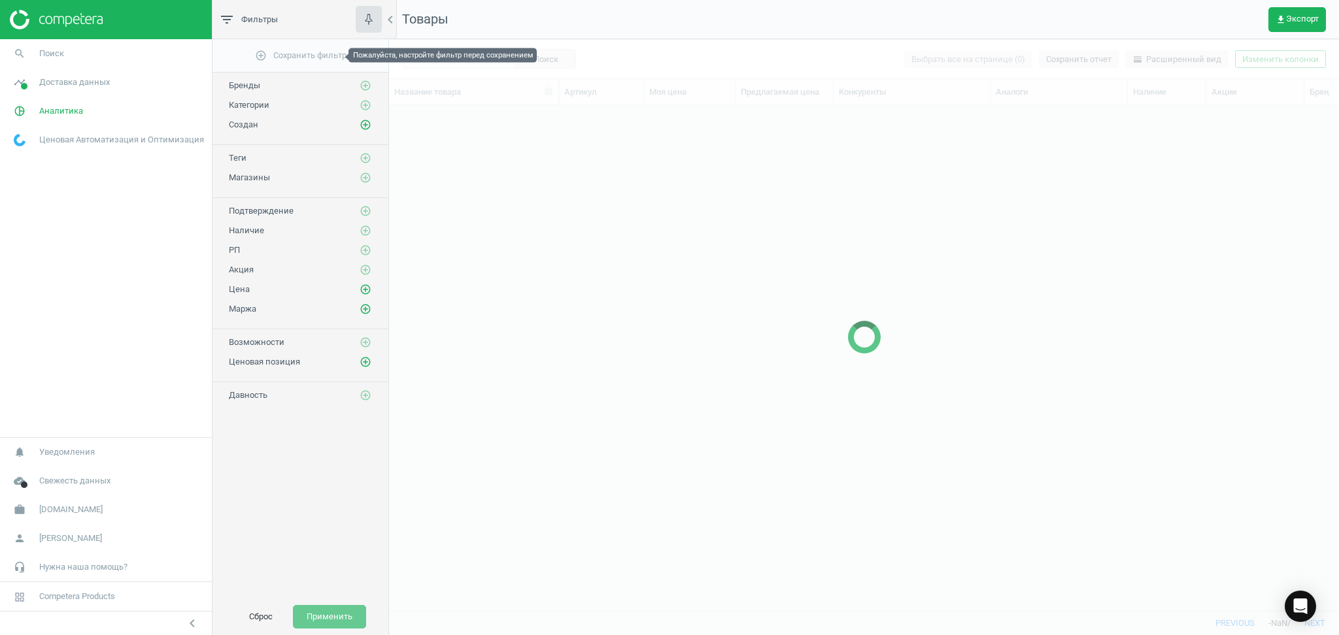
scroll to position [479, 936]
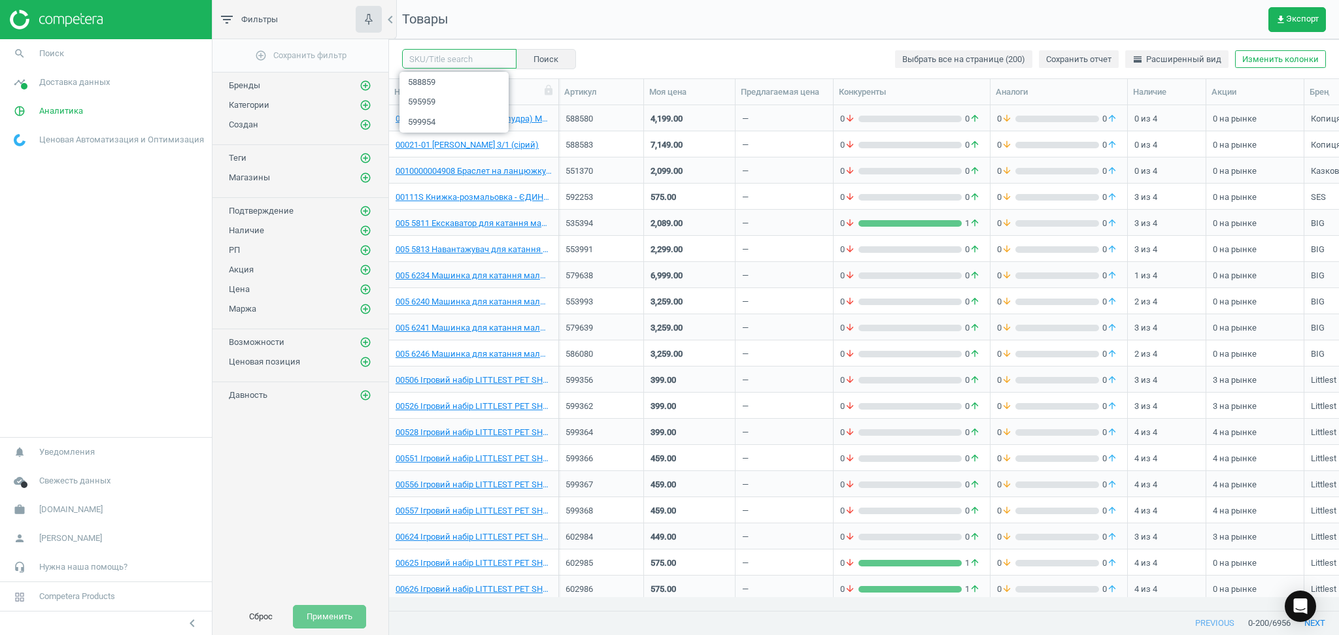
click at [446, 57] on input "text" at bounding box center [459, 59] width 114 height 20
paste input "588861"
type input "588861"
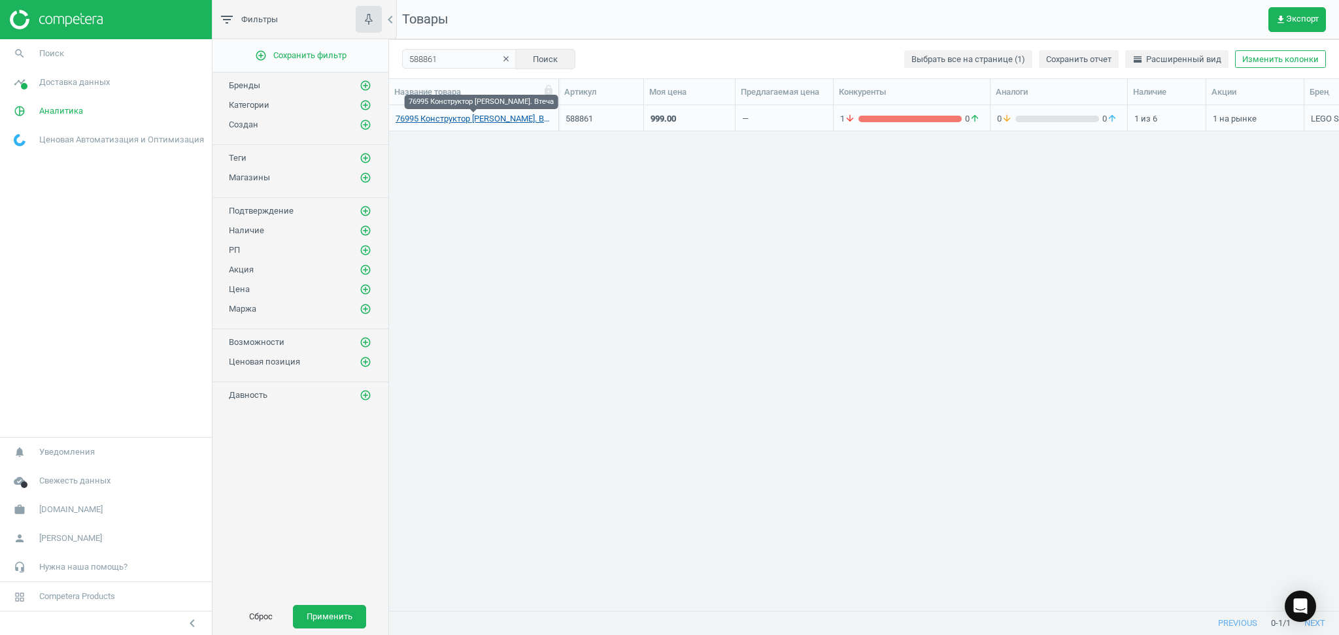
click at [492, 117] on link "76995 Конструктор Їжак Шедоу. Втеча" at bounding box center [473, 119] width 156 height 12
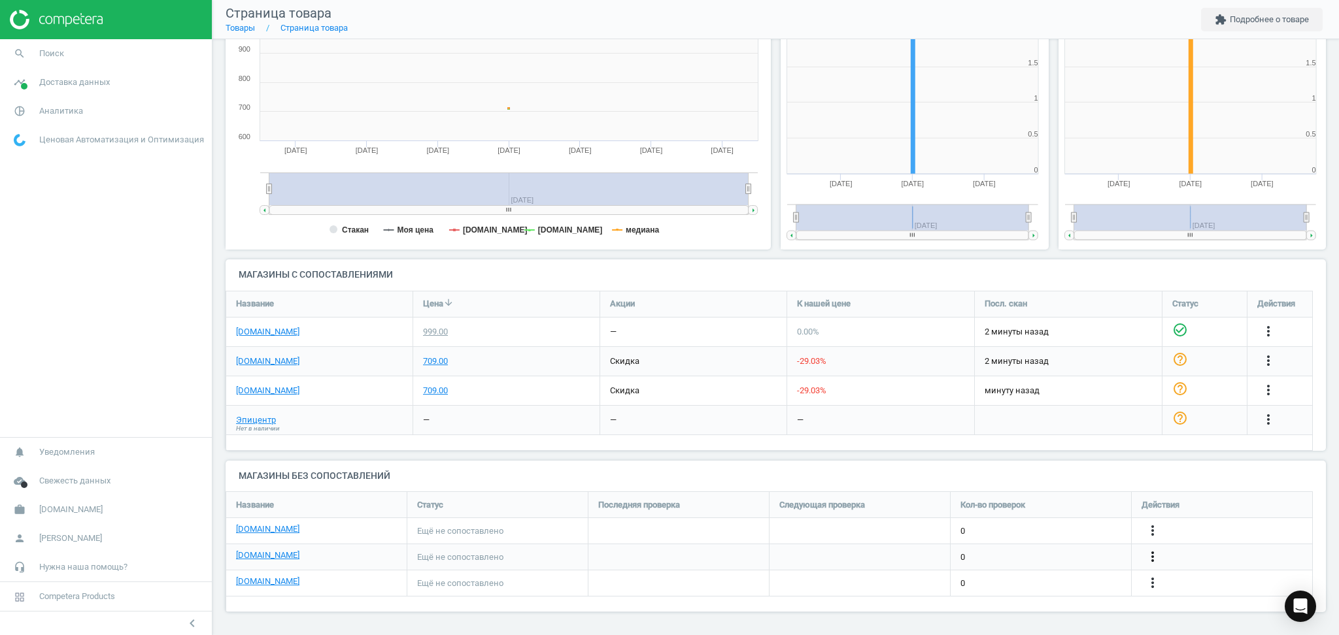
click at [1154, 553] on icon "more_vert" at bounding box center [1153, 557] width 16 height 16
click at [1026, 550] on link "Изменить ссылку/опцию" at bounding box center [1050, 552] width 179 height 20
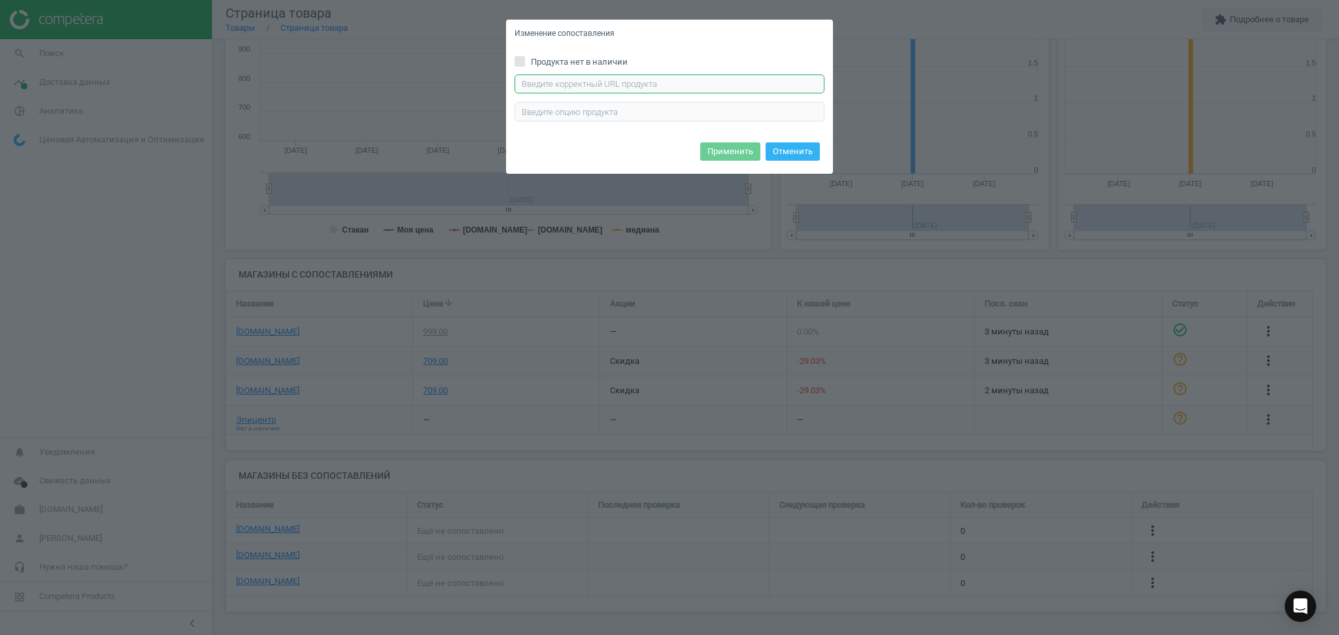
click at [607, 80] on input "text" at bounding box center [669, 85] width 310 height 20
paste input "https://comfy.ua/ua/konstruktor-lego-sonic-jozh-shedou-begstvo-76995.html"
type input "https://comfy.ua/ua/konstruktor-lego-sonic-jozh-shedou-begstvo-76995.html"
click at [734, 150] on button "Применить" at bounding box center [730, 152] width 60 height 18
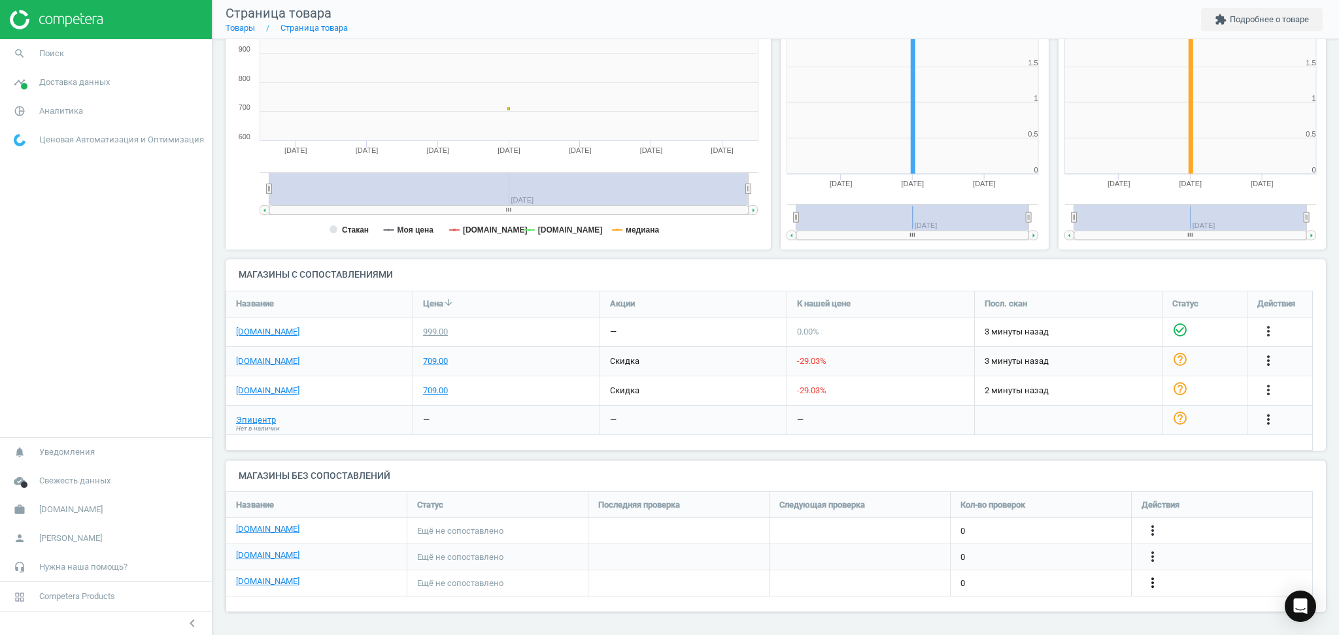
click at [1155, 584] on icon "more_vert" at bounding box center [1153, 583] width 16 height 16
click at [1021, 575] on link "Изменить ссылку/опцию" at bounding box center [1050, 577] width 179 height 20
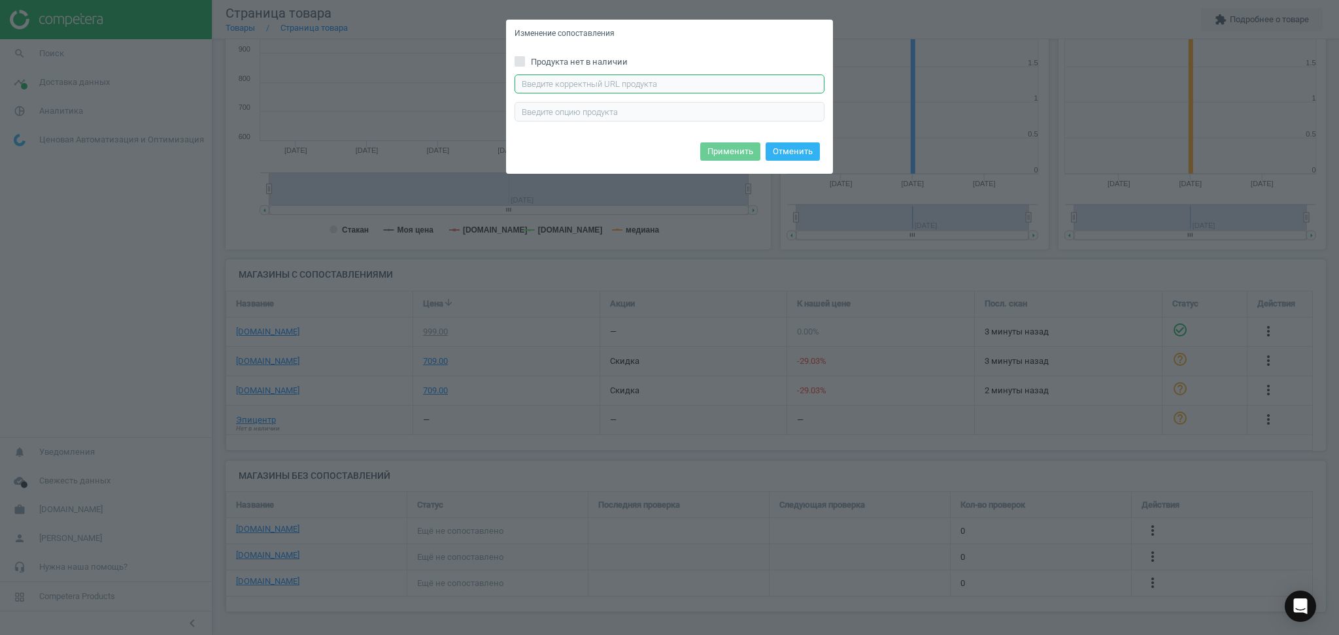
click at [714, 78] on input "text" at bounding box center [669, 85] width 310 height 20
paste input "https://allo.ua/ua/detskiye-konstruktory/legor-sonic-the-hedgehog-jozh-shedou-b…"
type input "https://allo.ua/ua/detskiye-konstruktory/legor-sonic-the-hedgehog-jozh-shedou-b…"
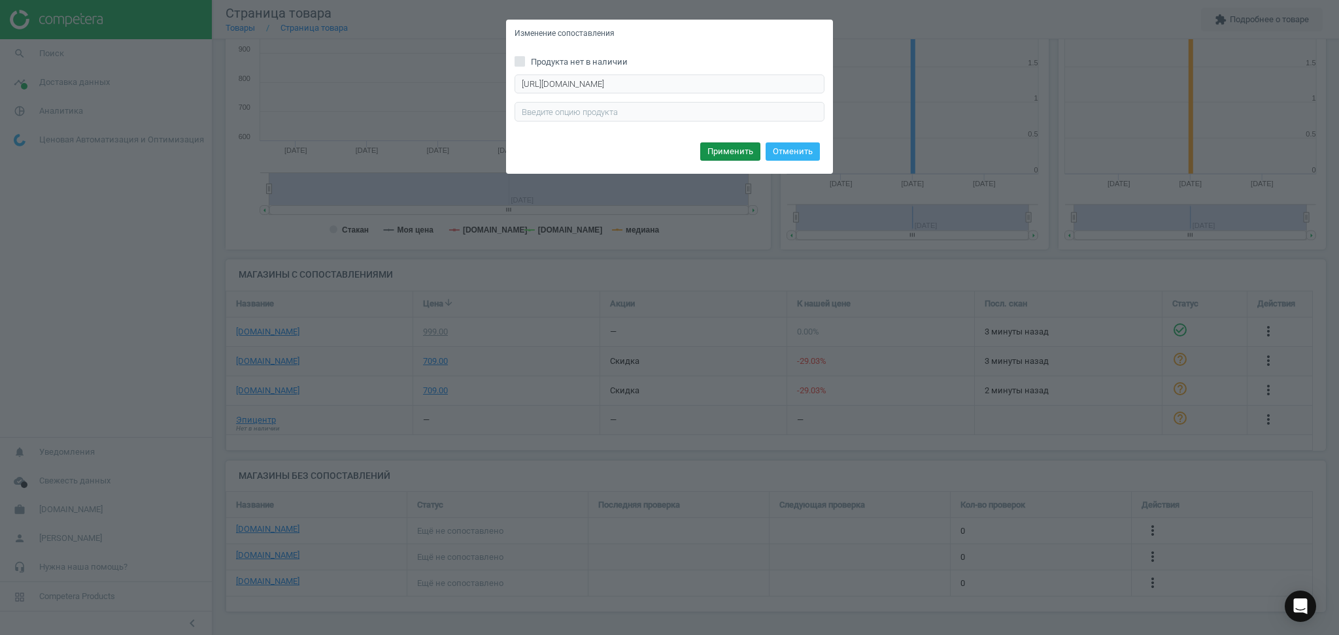
click at [733, 152] on button "Применить" at bounding box center [730, 152] width 60 height 18
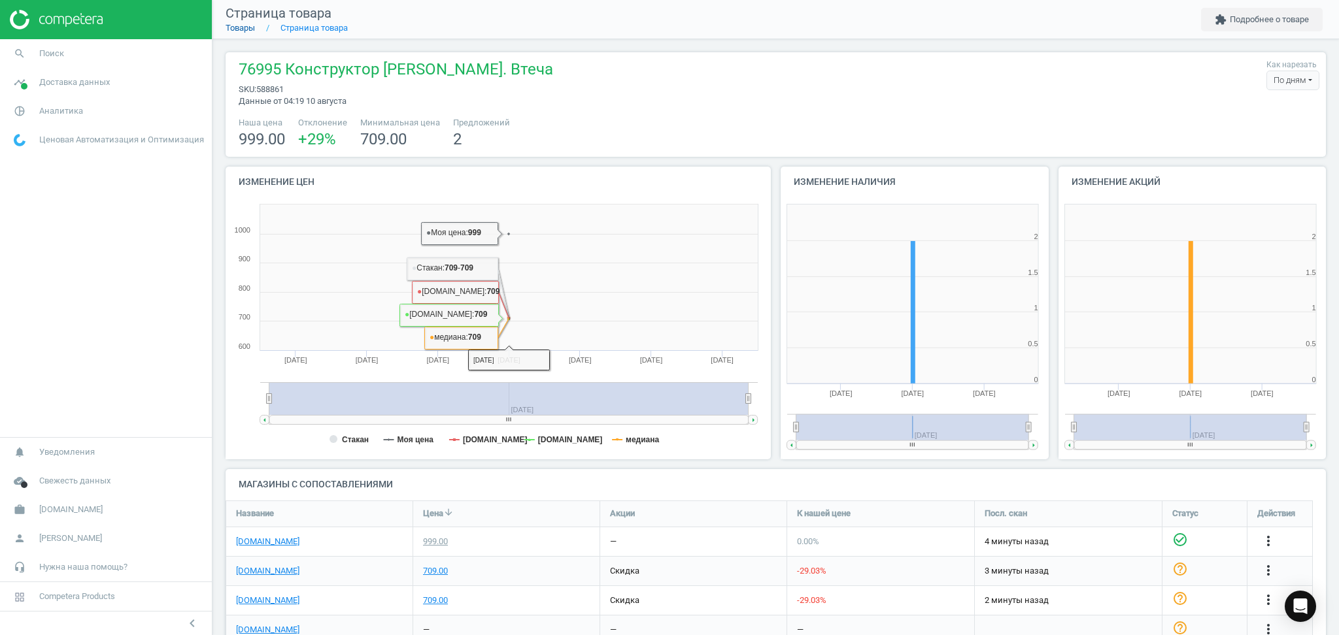
click at [241, 25] on link "Товары" at bounding box center [240, 28] width 29 height 10
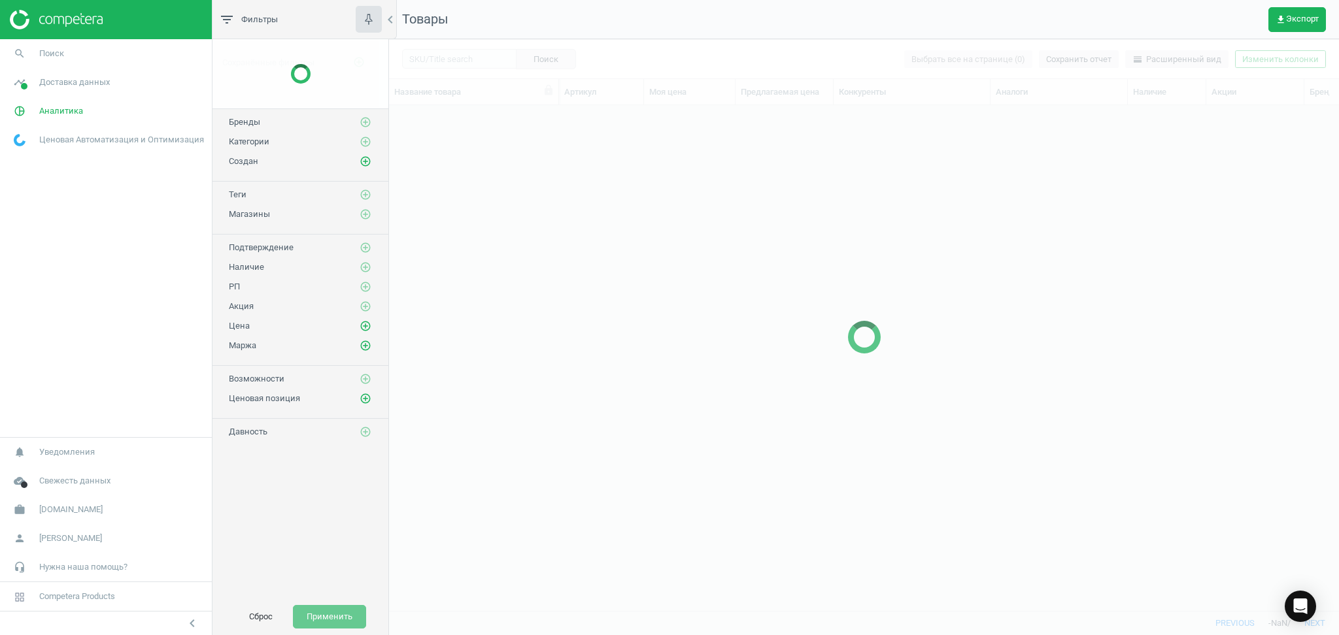
scroll to position [479, 936]
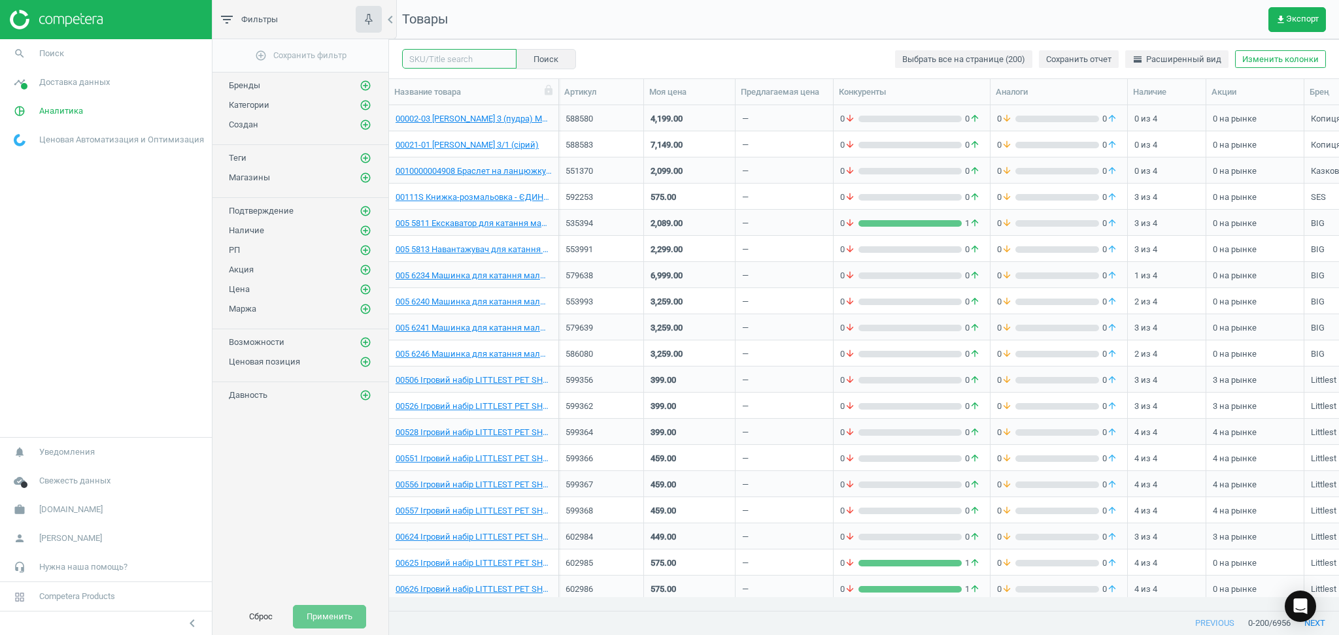
click at [453, 54] on input "text" at bounding box center [459, 59] width 114 height 20
paste input "595959"
type input "595959"
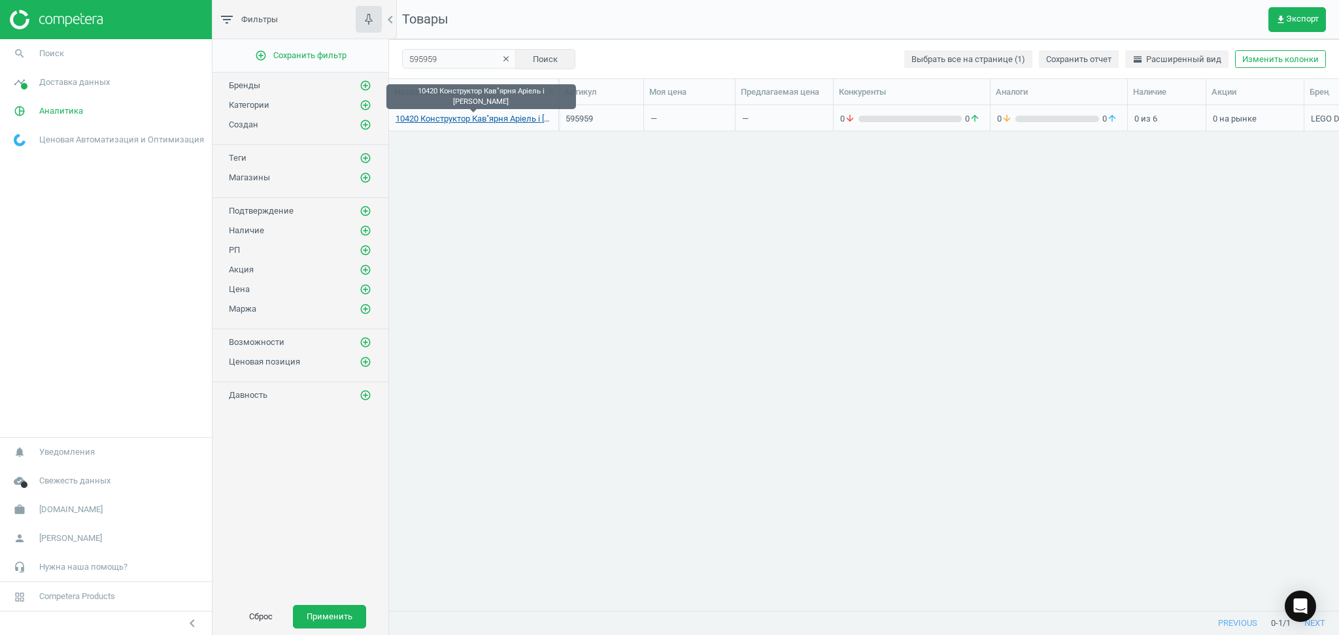
click at [429, 118] on link "10420 Конструктор Кав"ярня Аріель і Флаундера" at bounding box center [473, 119] width 156 height 12
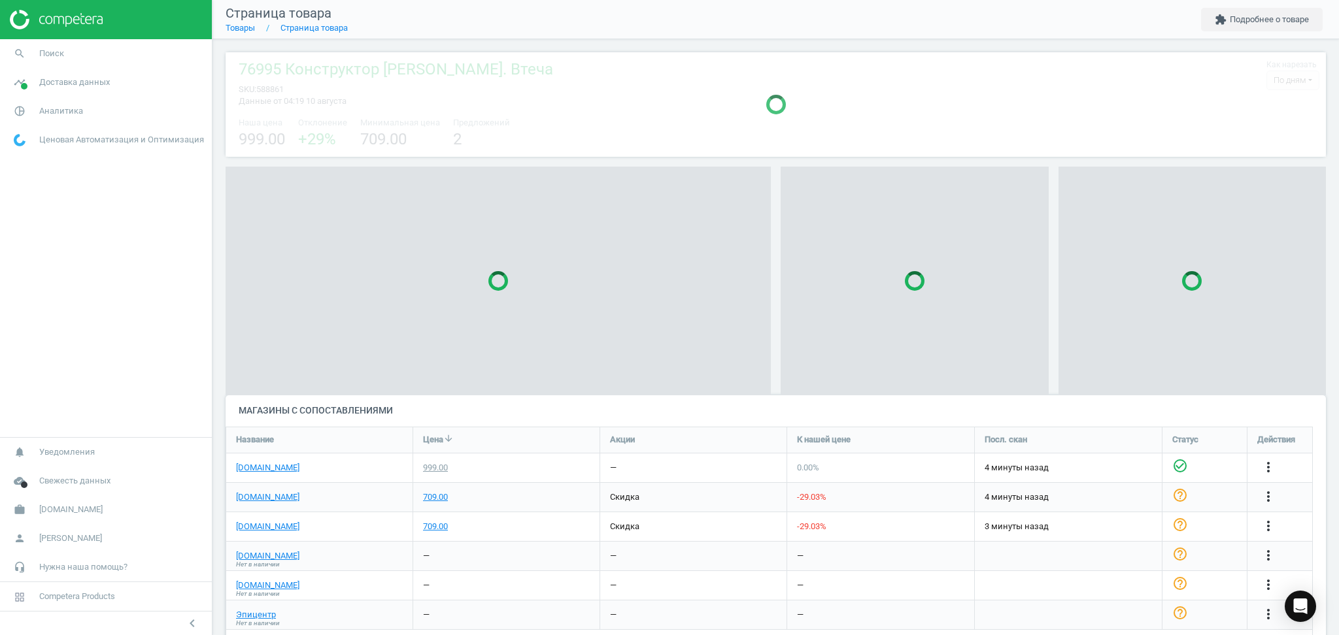
scroll to position [148, 1127]
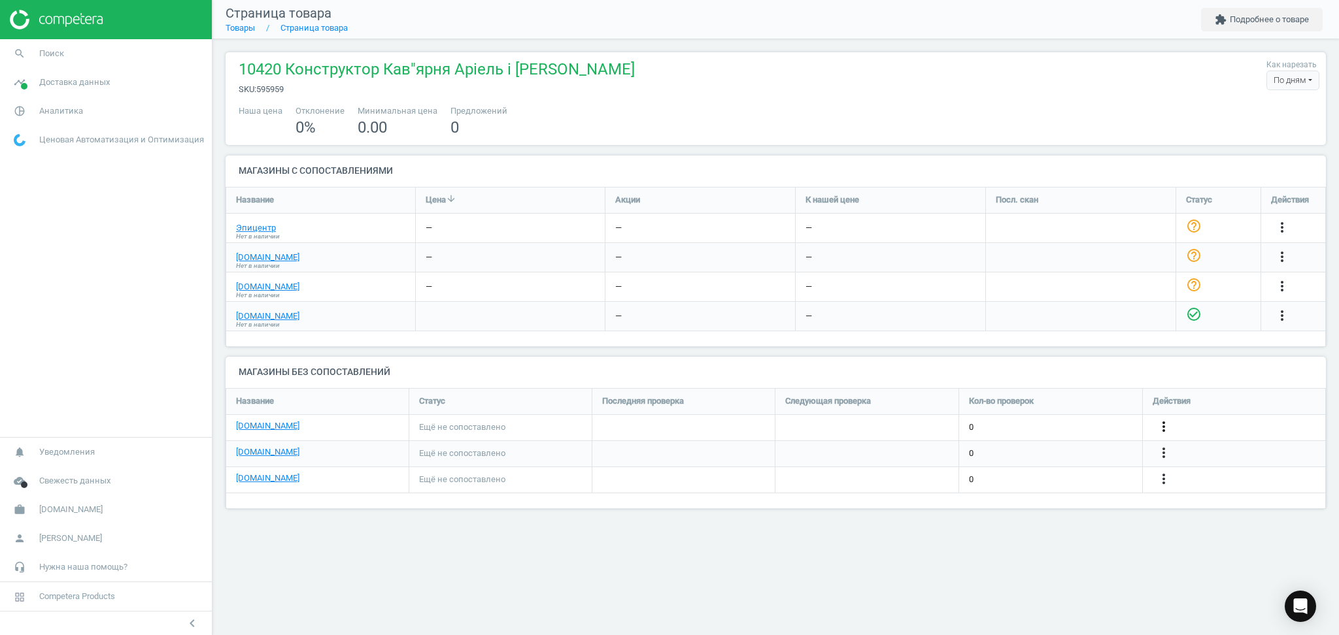
click at [1160, 422] on icon "more_vert" at bounding box center [1164, 427] width 16 height 16
click at [1048, 422] on link "Изменить ссылку/опцию" at bounding box center [1061, 422] width 179 height 20
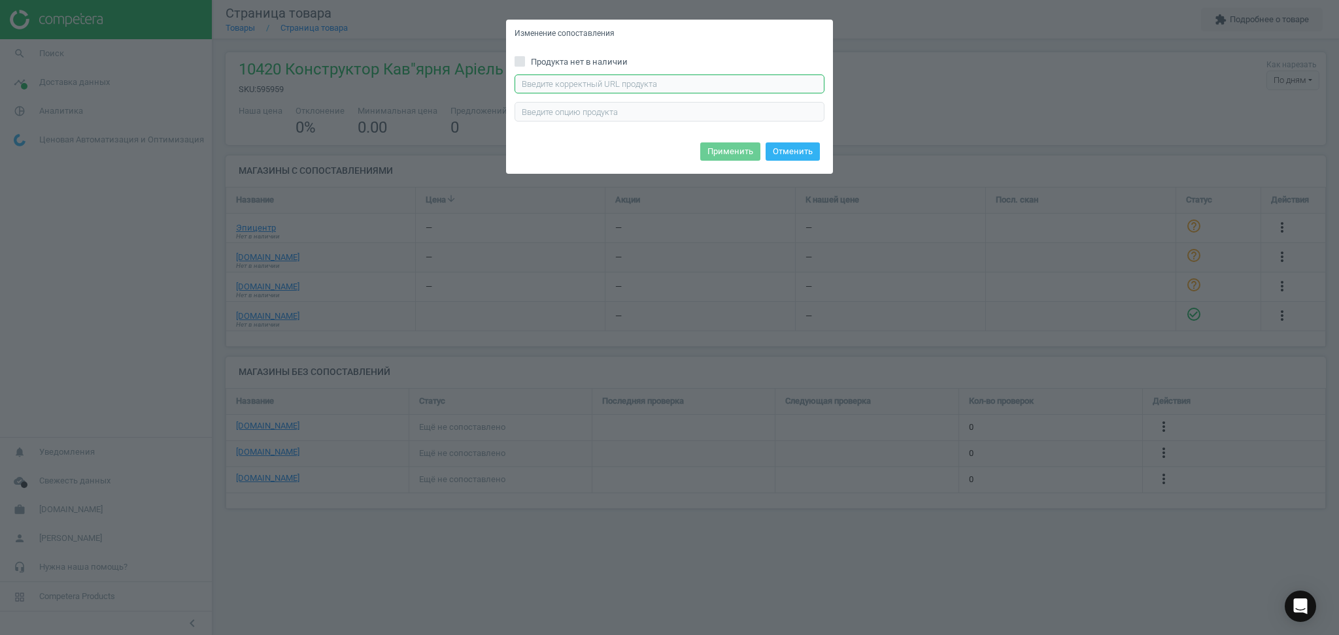
click at [708, 78] on input "text" at bounding box center [669, 85] width 310 height 20
paste input "https://chudo-ostriv.com.ua/ua/konstruktor-lego-duplo-kofejnja-arijel-i-flaunde…"
type input "https://chudo-ostriv.com.ua/ua/konstruktor-lego-duplo-kofejnja-arijel-i-flaunde…"
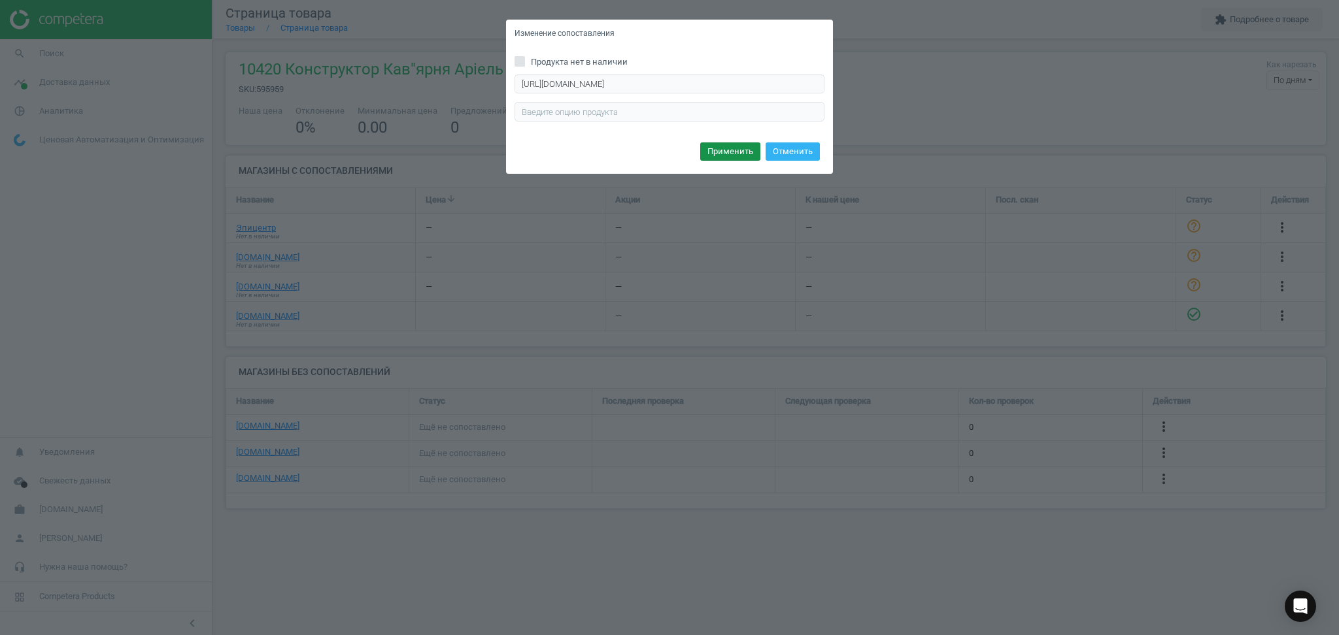
click at [739, 155] on button "Применить" at bounding box center [730, 152] width 60 height 18
